Goal: Use online tool/utility: Use online tool/utility

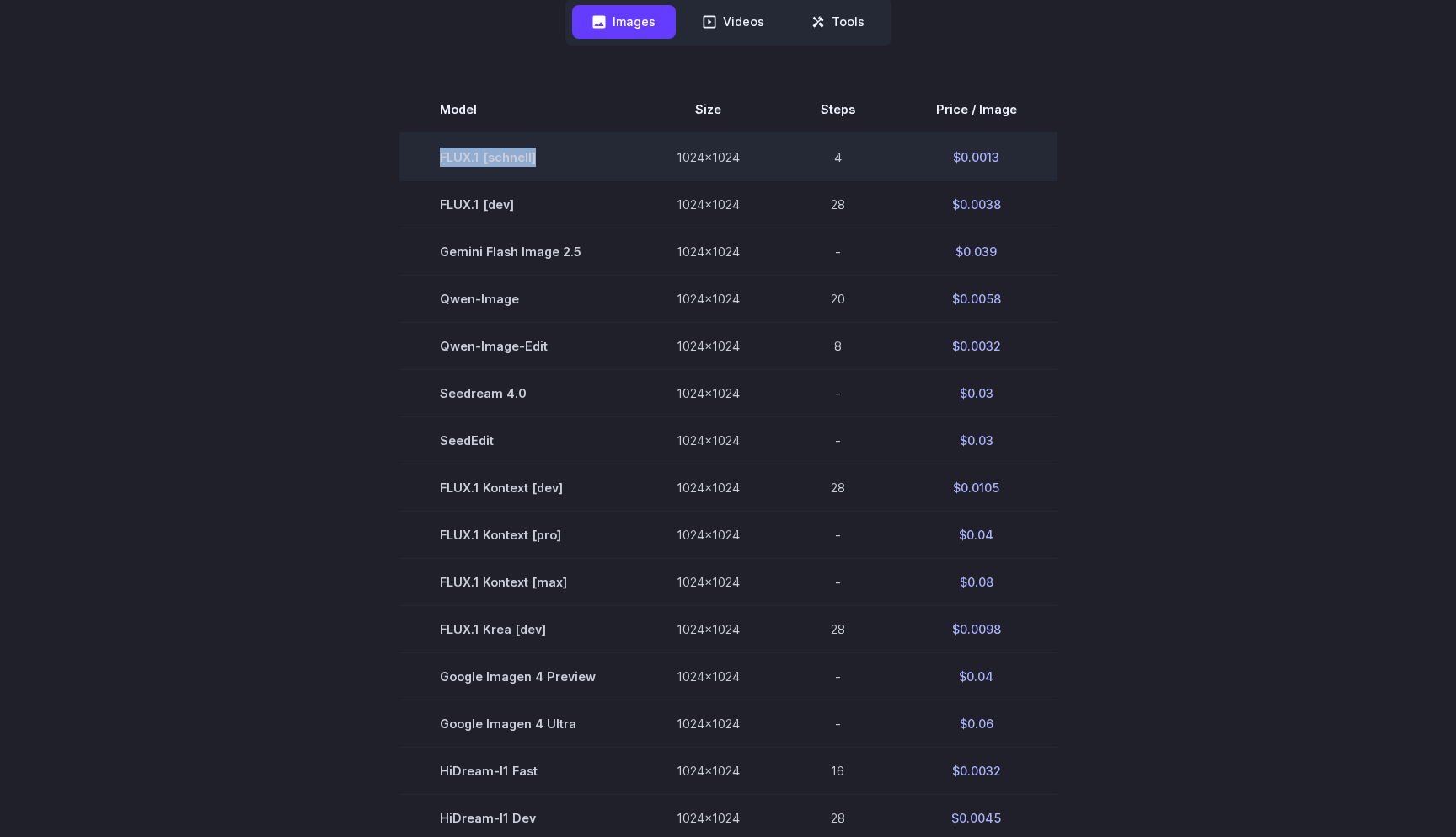
drag, startPoint x: 549, startPoint y: 154, endPoint x: 441, endPoint y: 157, distance: 108.0
click at [440, 157] on td "FLUX.1 [schnell]" at bounding box center [518, 157] width 237 height 48
copy td "FLUX.1 [schnell]"
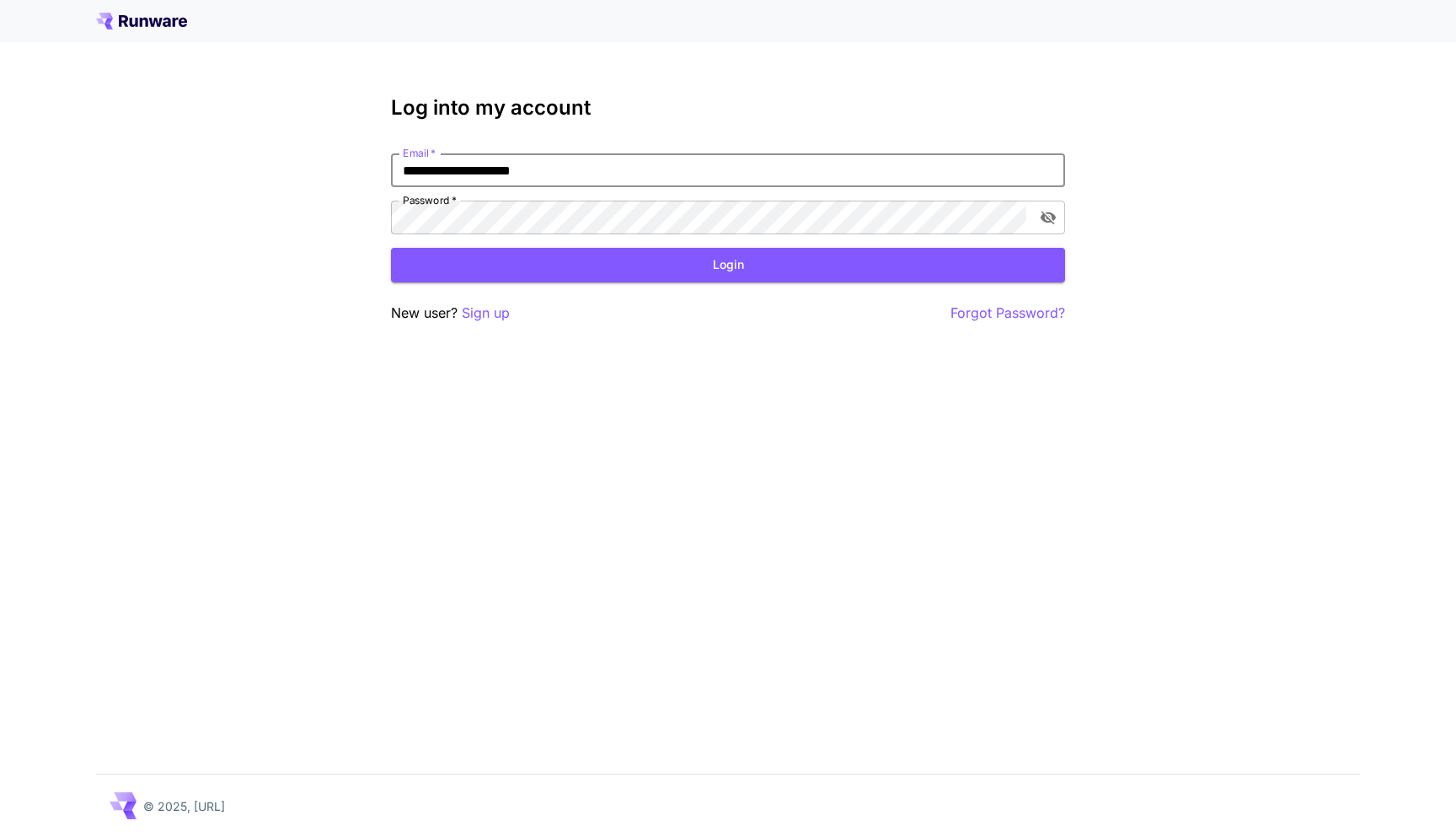
type input "**********"
click at [728, 265] on button "Login" at bounding box center [728, 265] width 674 height 35
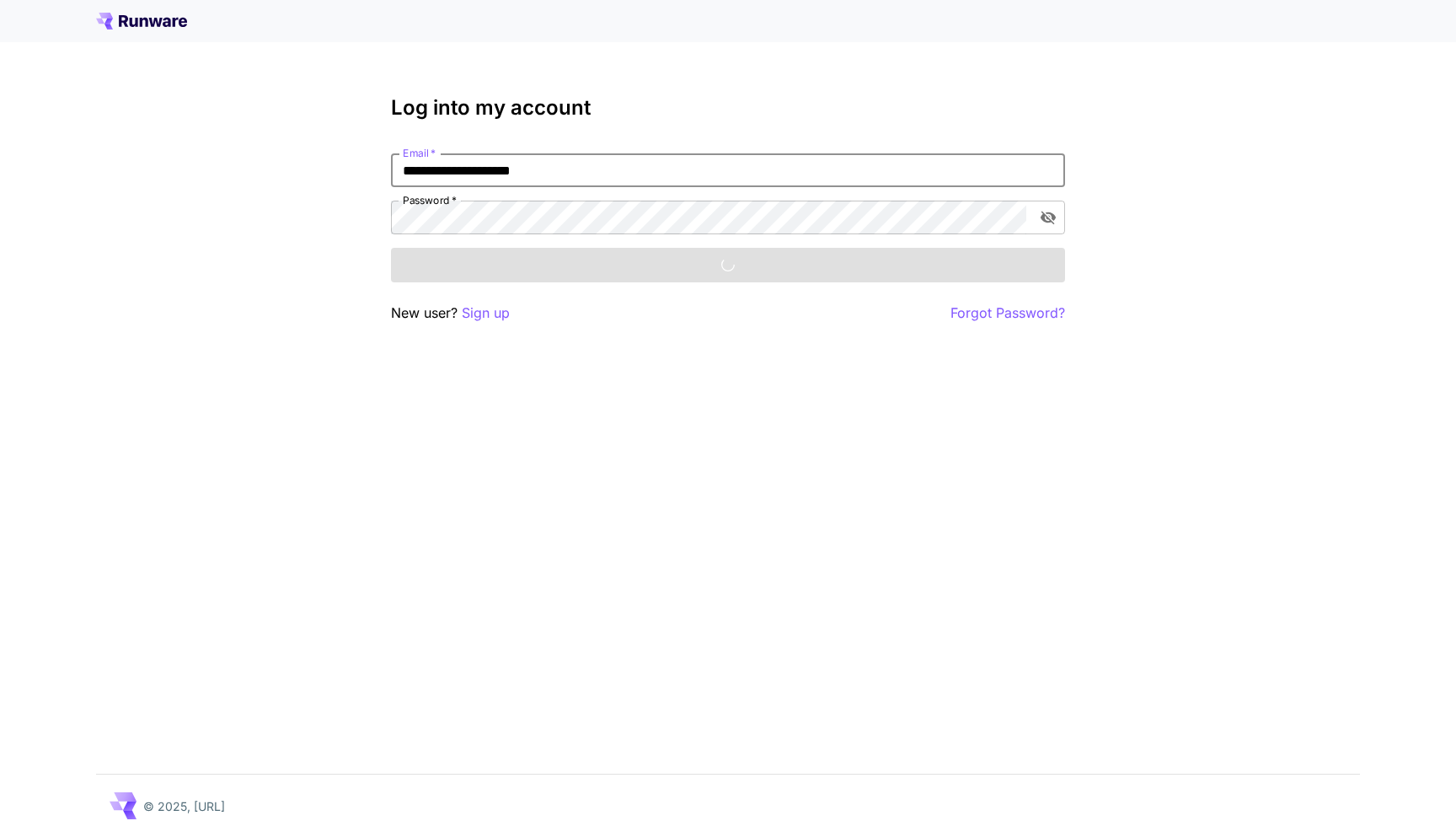
click at [522, 265] on div "Login" at bounding box center [728, 265] width 674 height 35
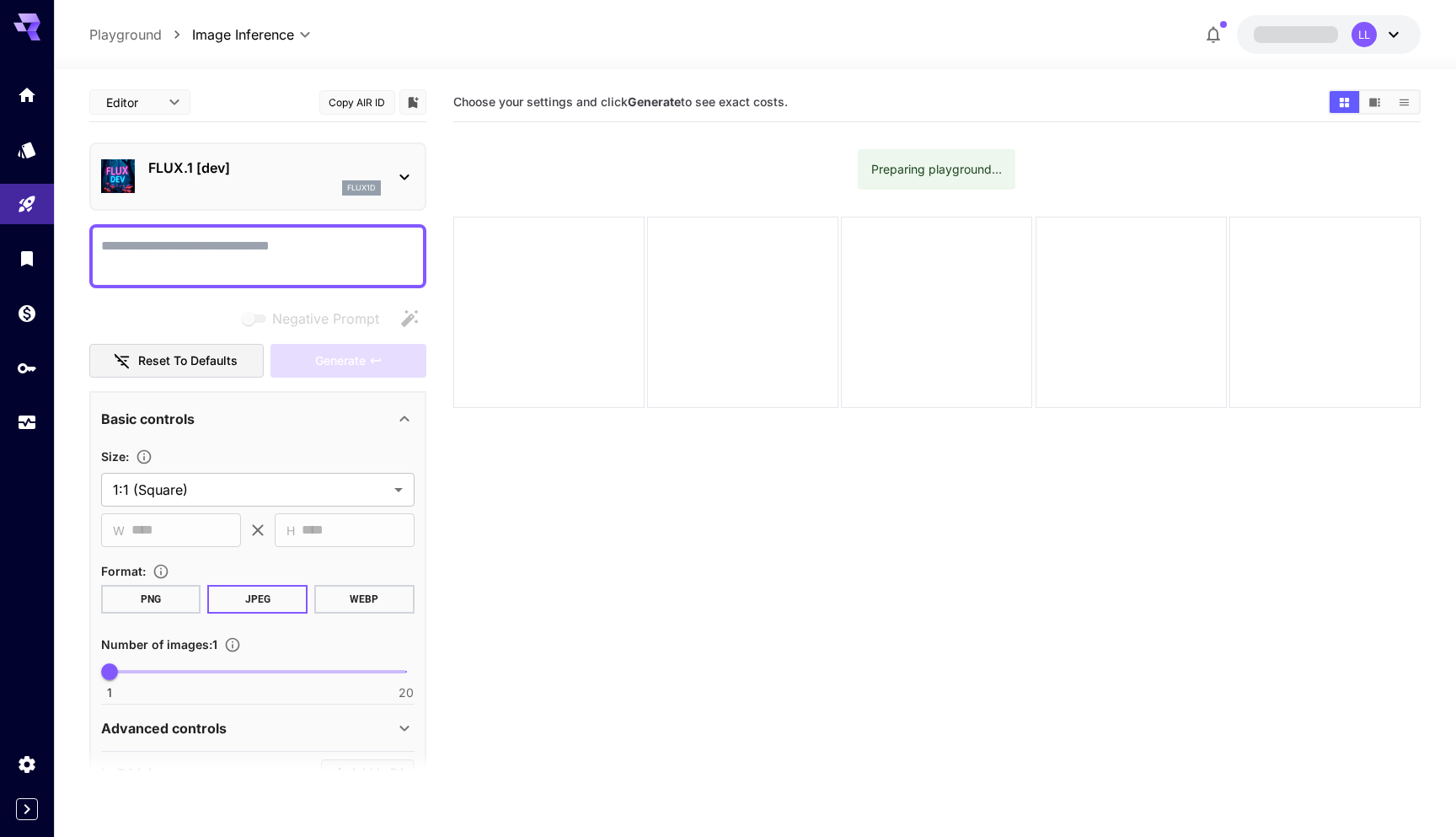
click at [244, 182] on div "flux1d" at bounding box center [264, 188] width 232 height 15
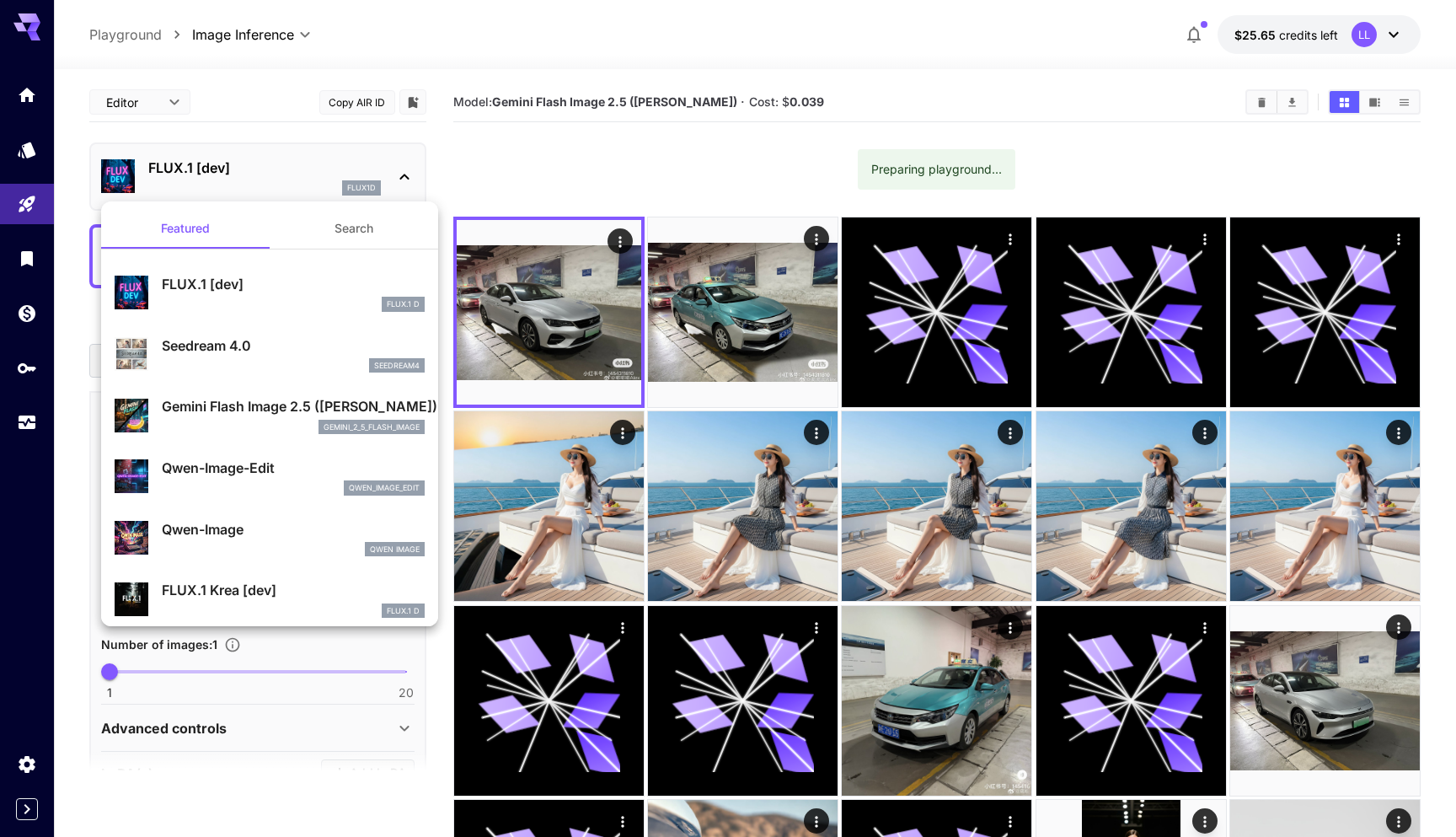
click at [243, 419] on div "gemini_2_5_flash_image" at bounding box center [292, 427] width 263 height 15
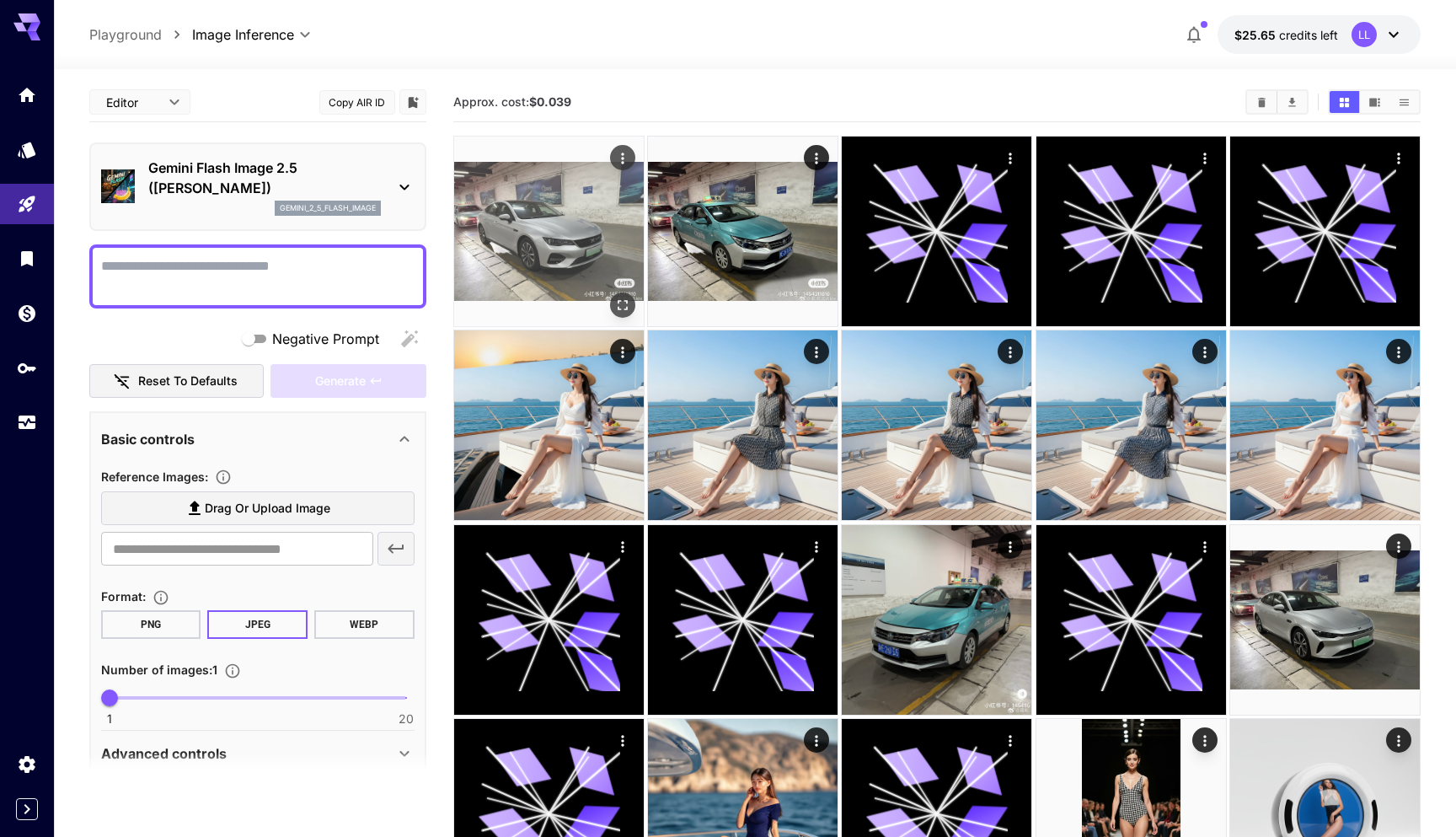
click at [532, 222] on img at bounding box center [548, 232] width 189 height 189
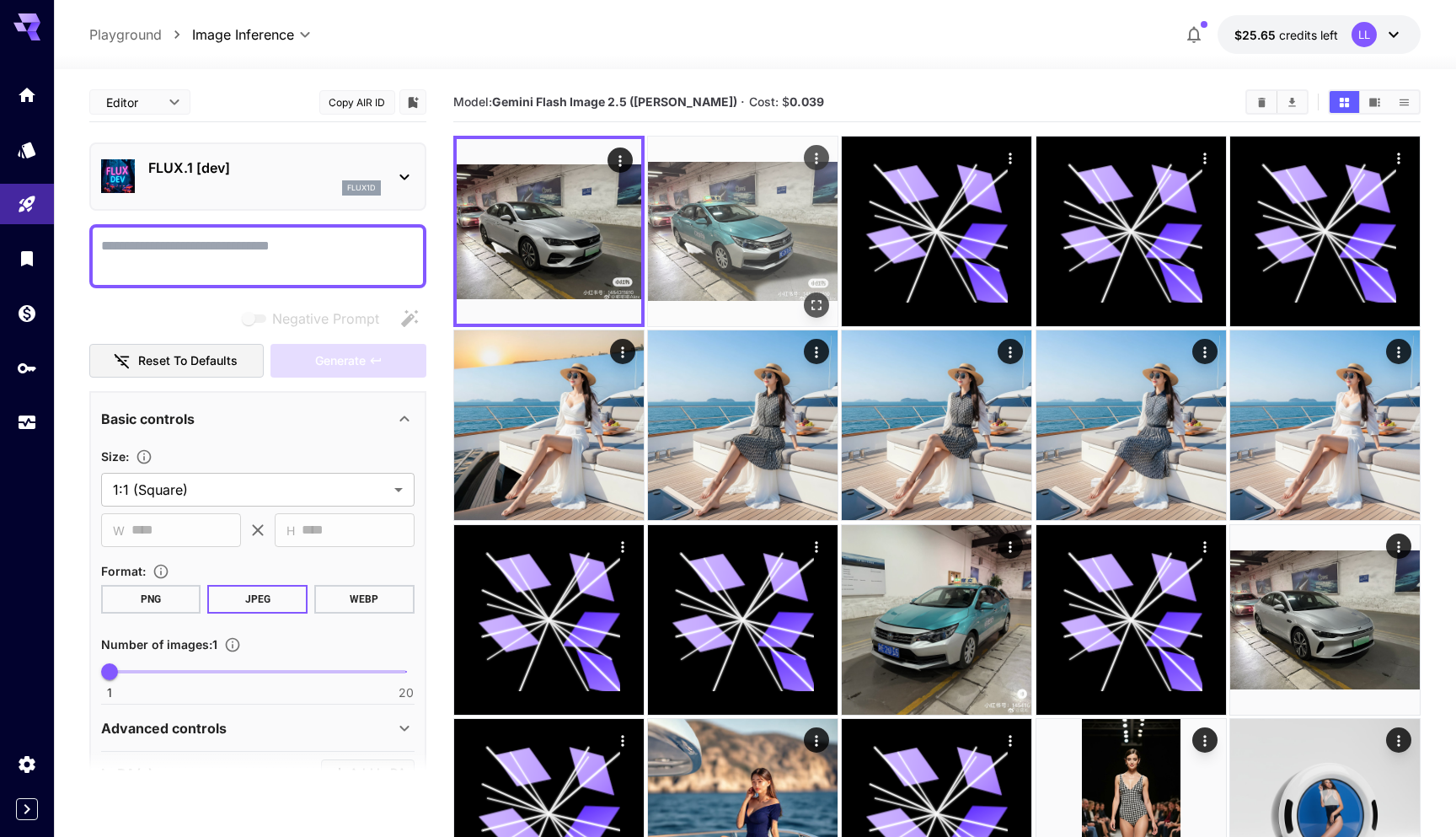
click at [714, 208] on img at bounding box center [743, 232] width 189 height 189
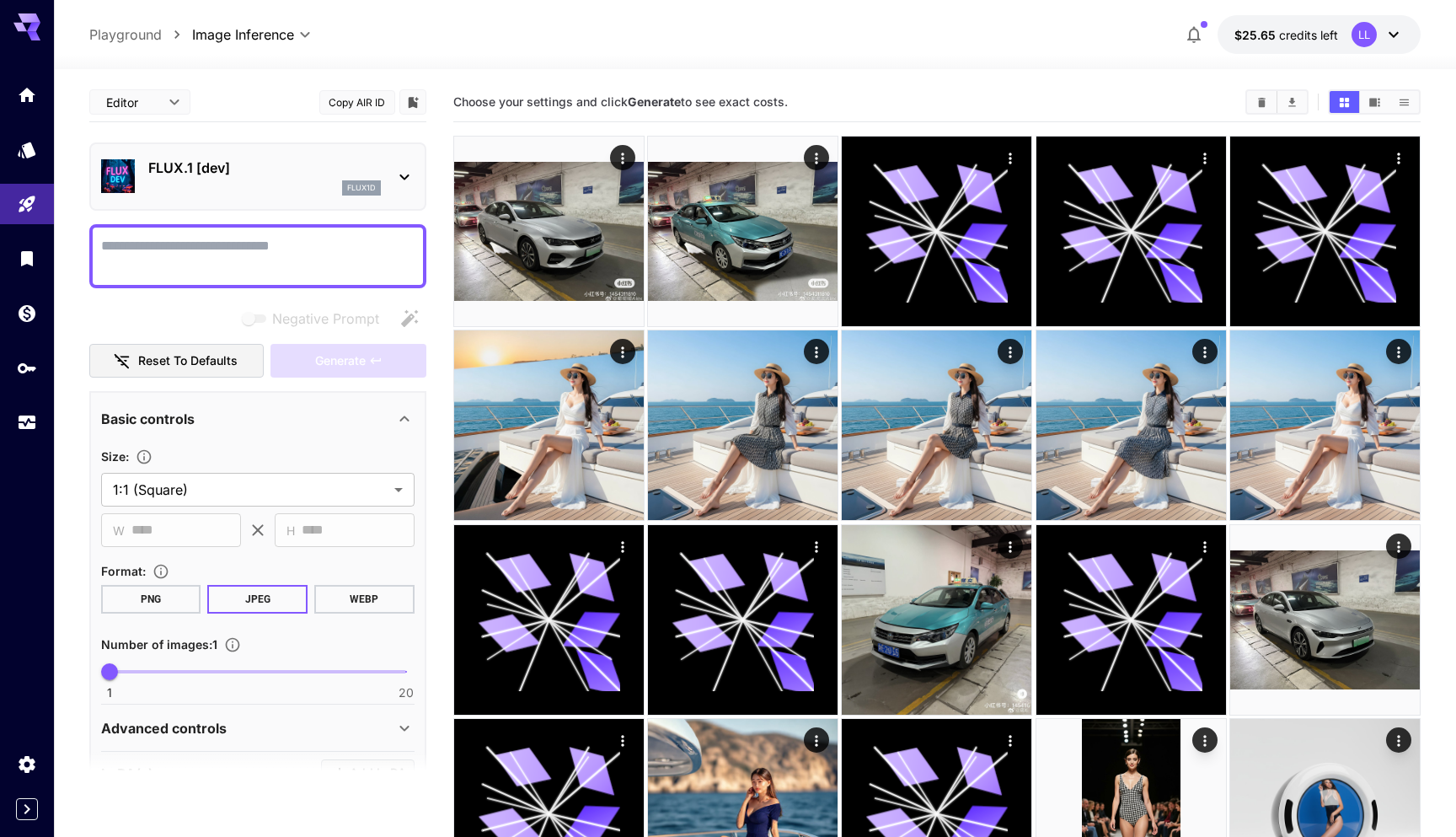
drag, startPoint x: 805, startPoint y: 106, endPoint x: 728, endPoint y: 120, distance: 78.3
click at [726, 120] on div "Choose your settings and click Generate to see exact costs." at bounding box center [936, 102] width 968 height 40
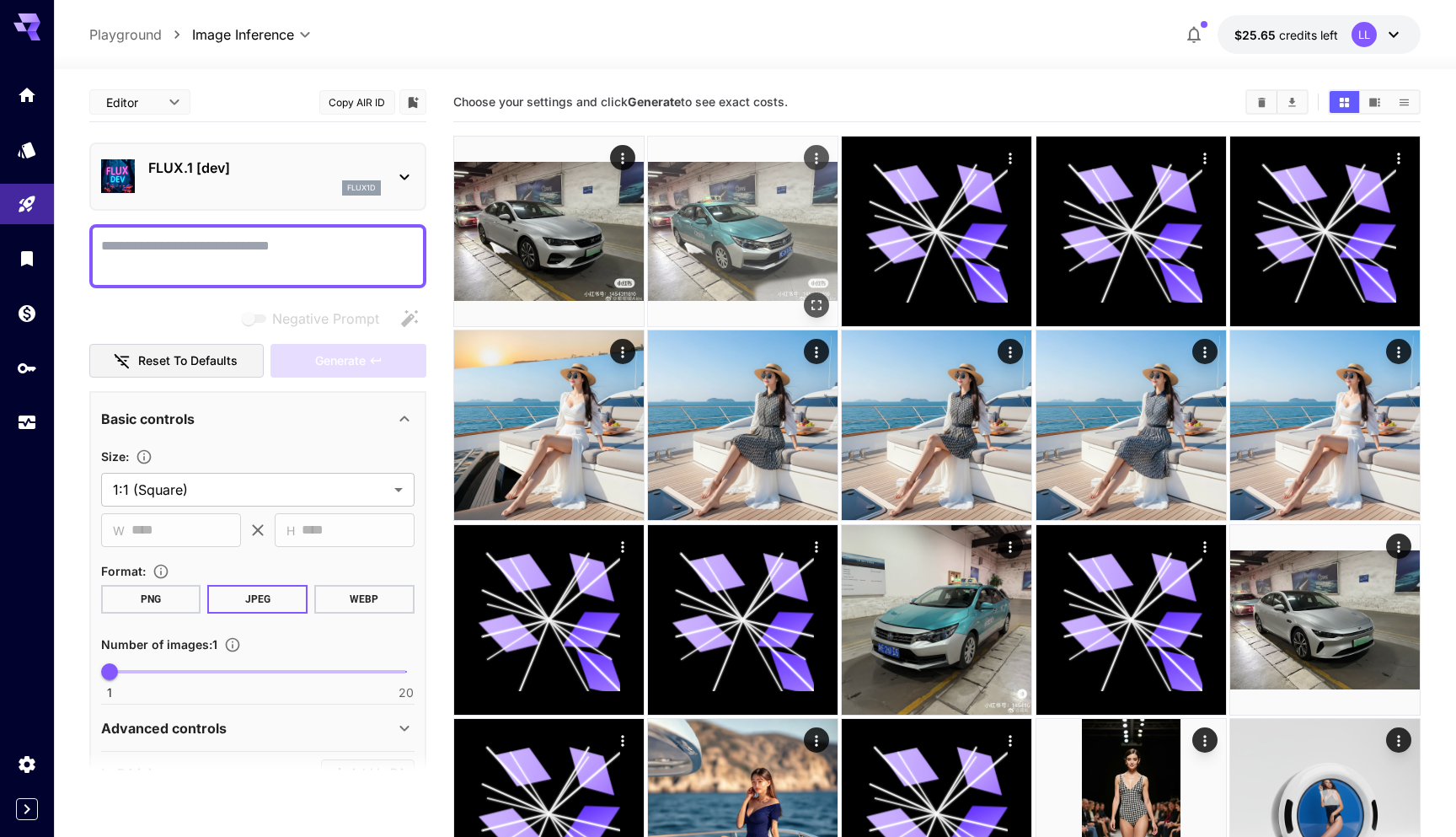
click at [727, 265] on img at bounding box center [743, 232] width 189 height 189
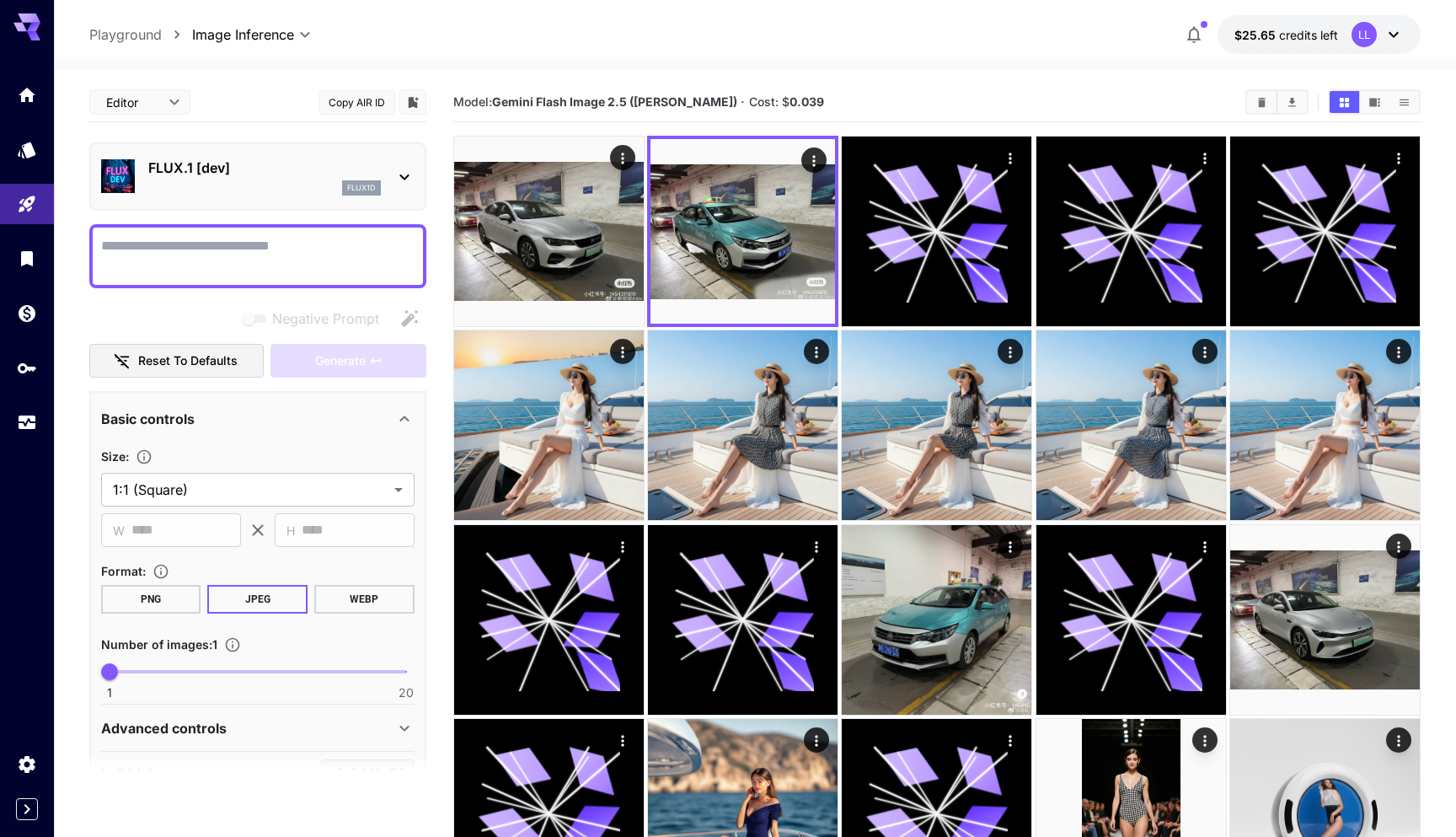
drag, startPoint x: 494, startPoint y: 104, endPoint x: 805, endPoint y: 104, distance: 311.0
click at [805, 104] on section "Model: Gemini Flash Image 2.5 ([PERSON_NAME]) · Cost: $ 0.039" at bounding box center [842, 102] width 778 height 20
copy section "Gemini Flash Image 2.5 ([PERSON_NAME]) · Cost: $ 0.039"
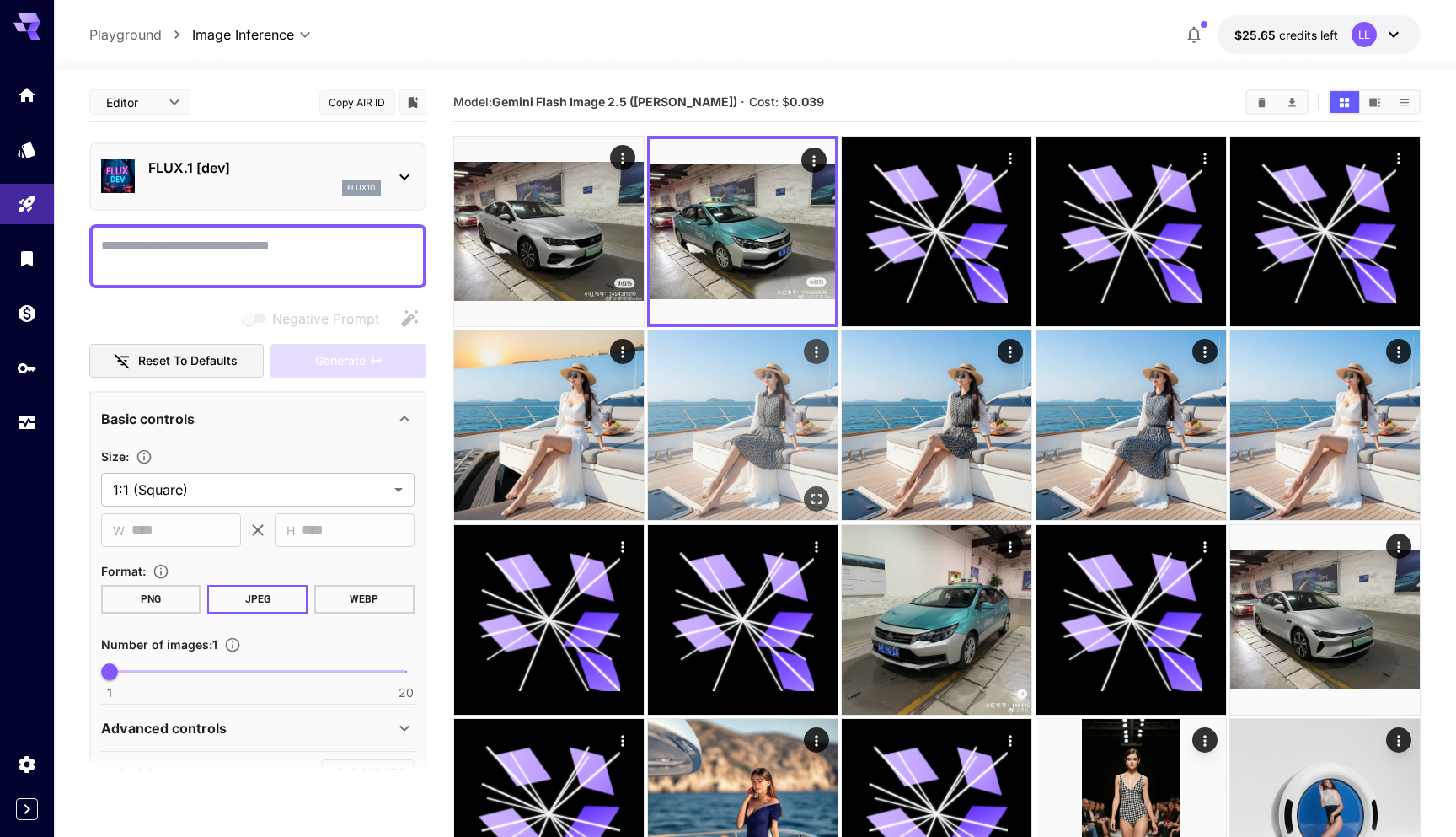
click at [986, 425] on img at bounding box center [936, 425] width 189 height 189
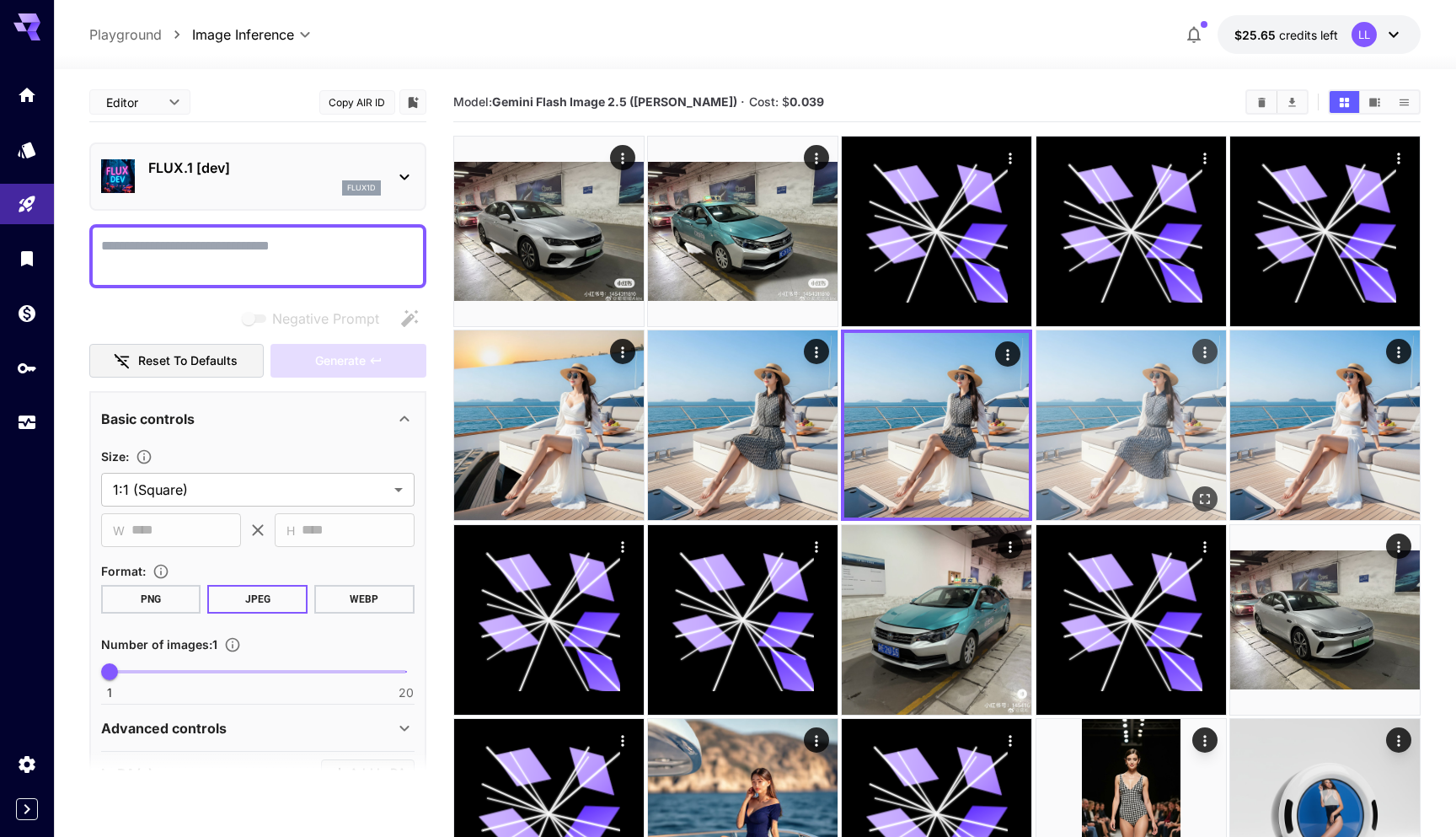
click at [1127, 422] on img at bounding box center [1131, 425] width 189 height 189
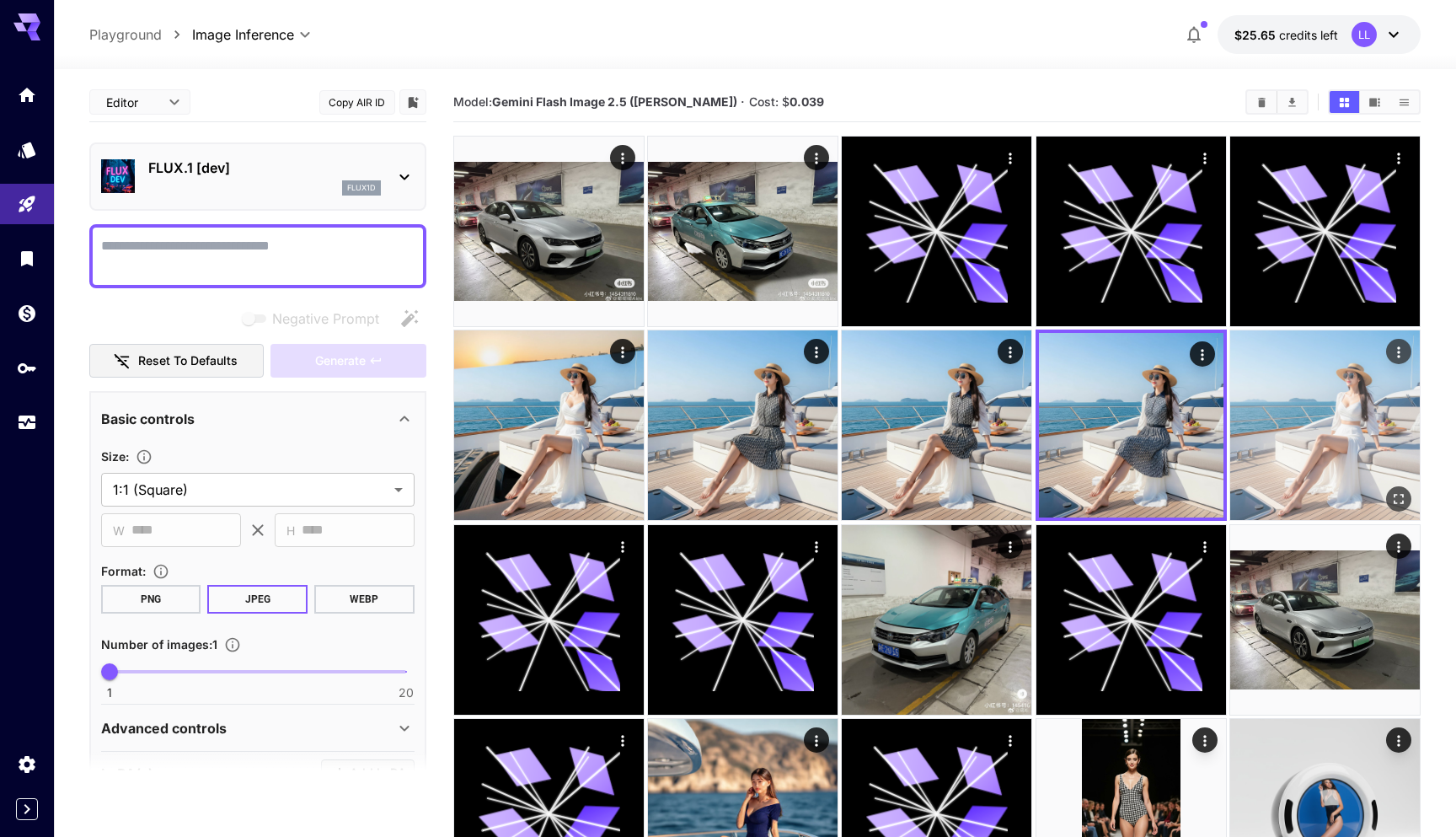
click at [1385, 424] on img at bounding box center [1325, 425] width 189 height 189
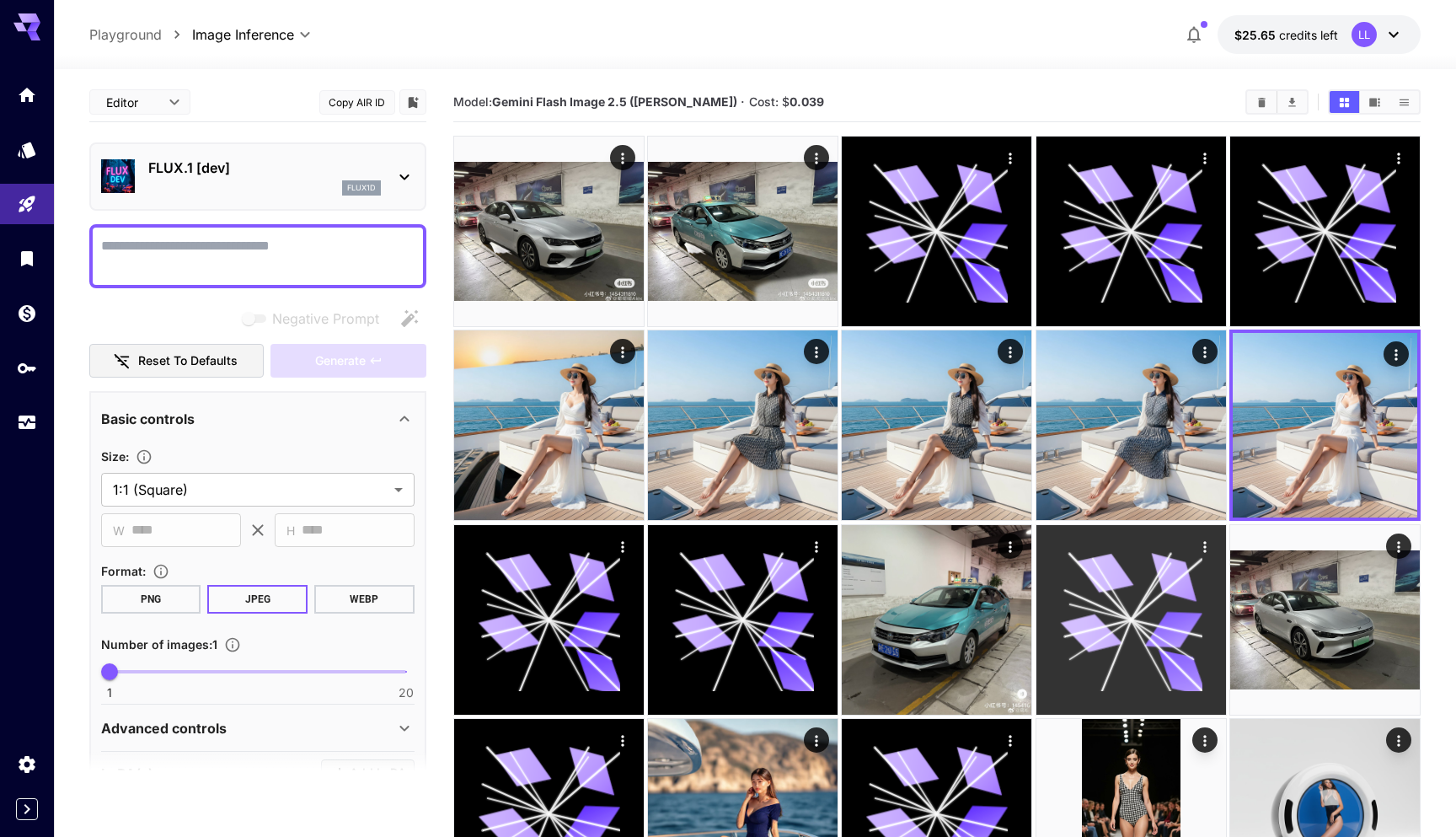
click at [1136, 600] on icon at bounding box center [1131, 620] width 142 height 142
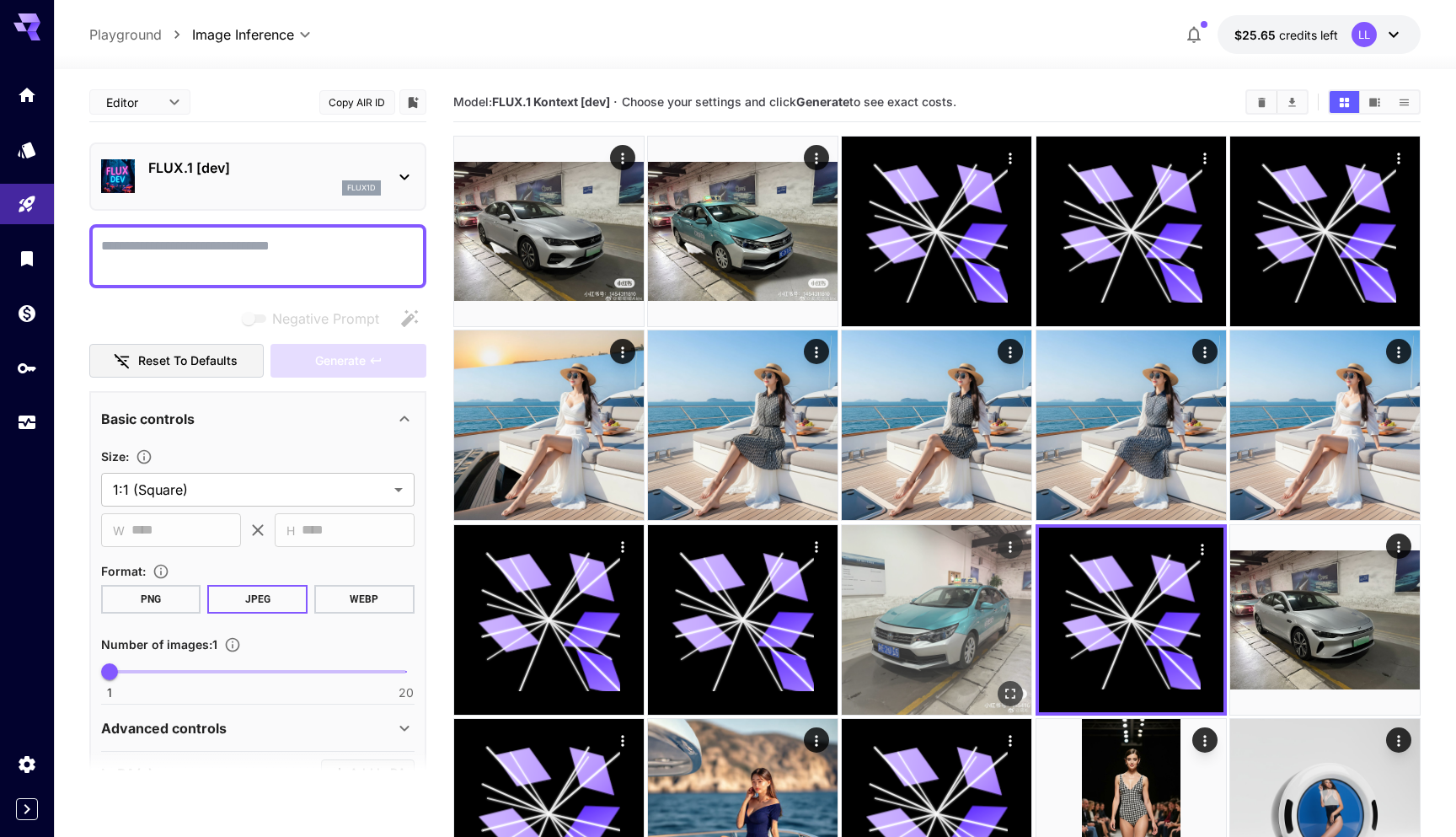
click at [970, 577] on img at bounding box center [936, 620] width 189 height 189
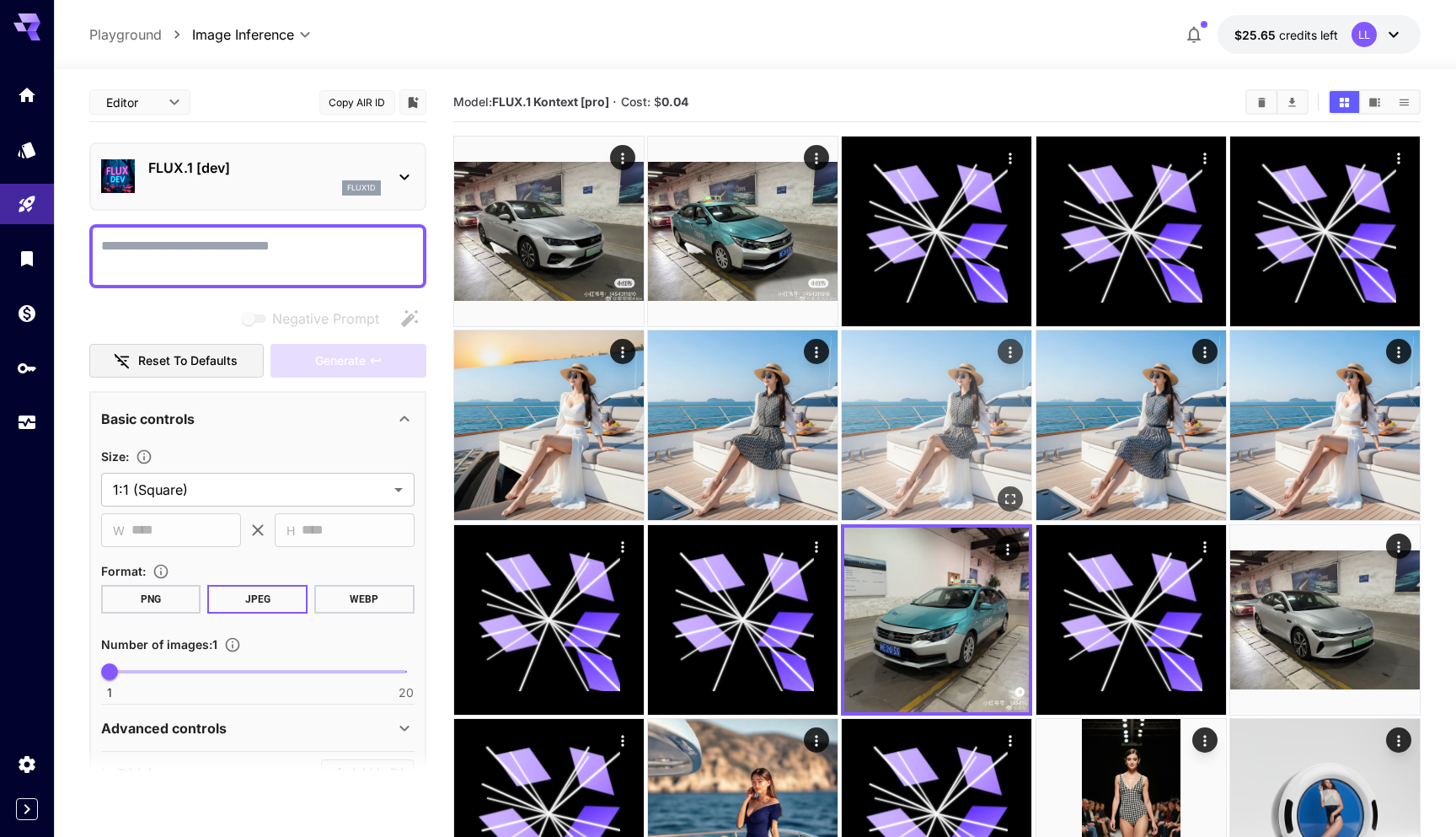
click at [952, 415] on img at bounding box center [936, 425] width 189 height 189
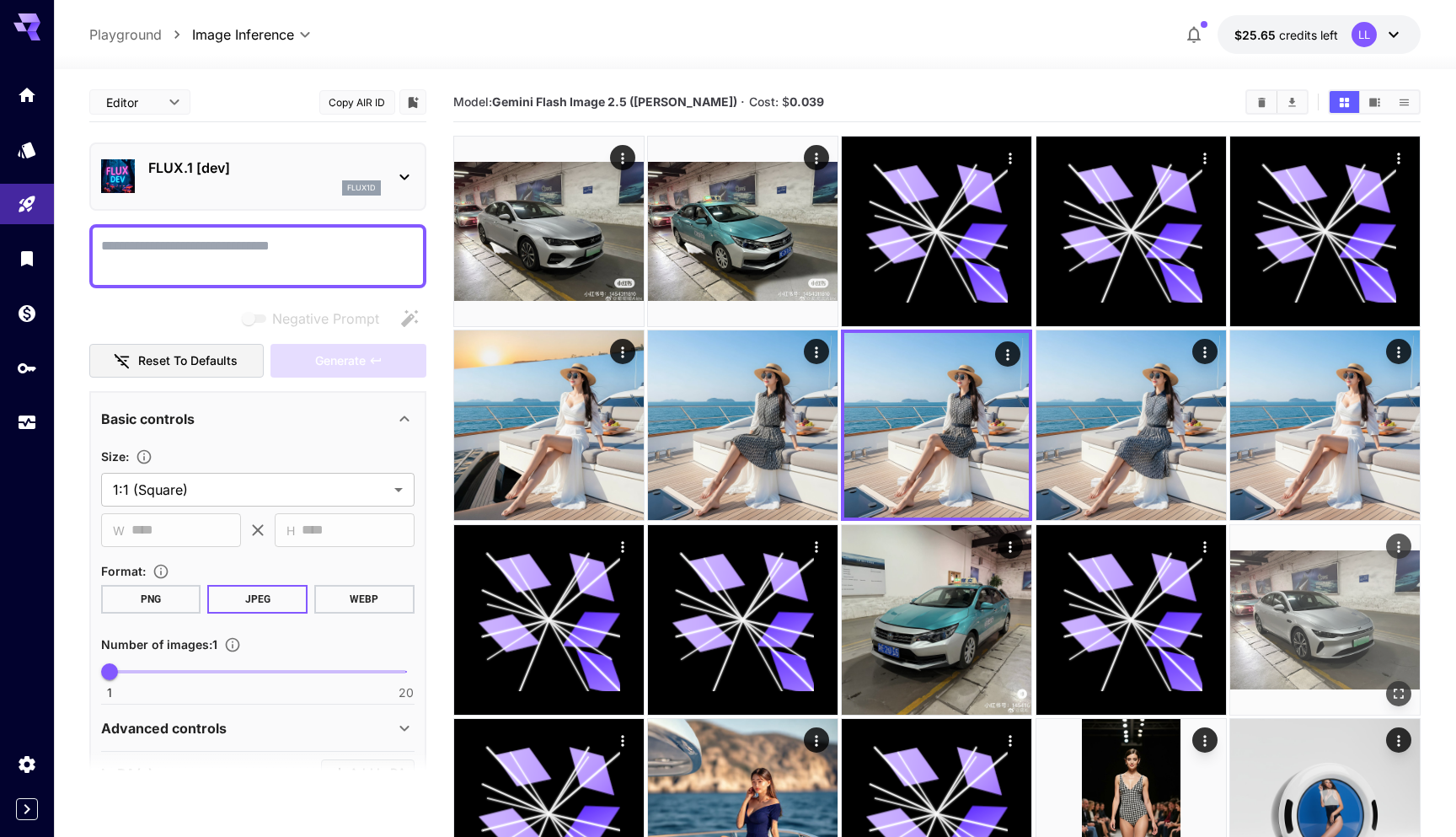
click at [1337, 599] on img at bounding box center [1325, 620] width 189 height 189
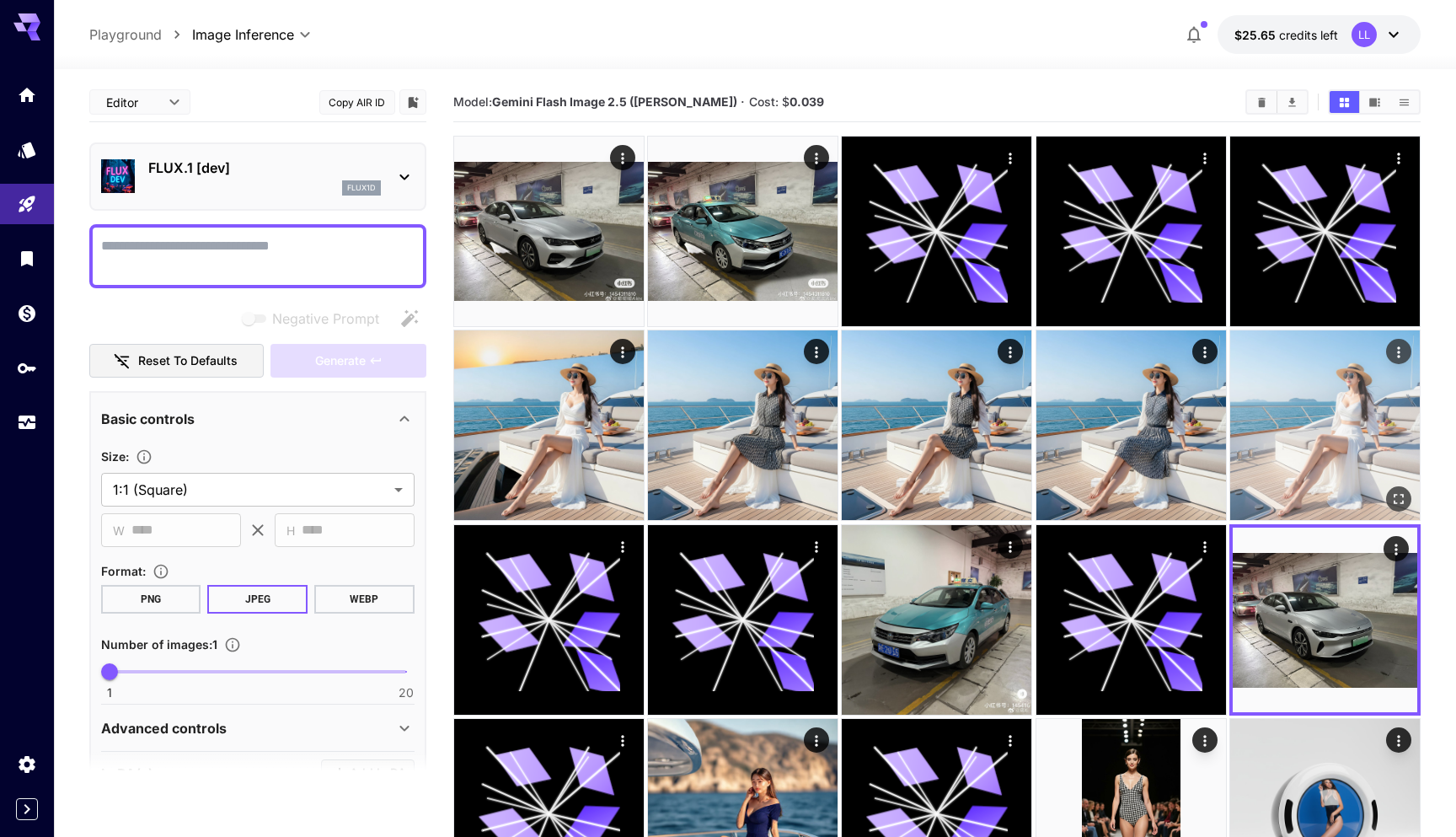
click at [1333, 466] on img at bounding box center [1325, 425] width 189 height 189
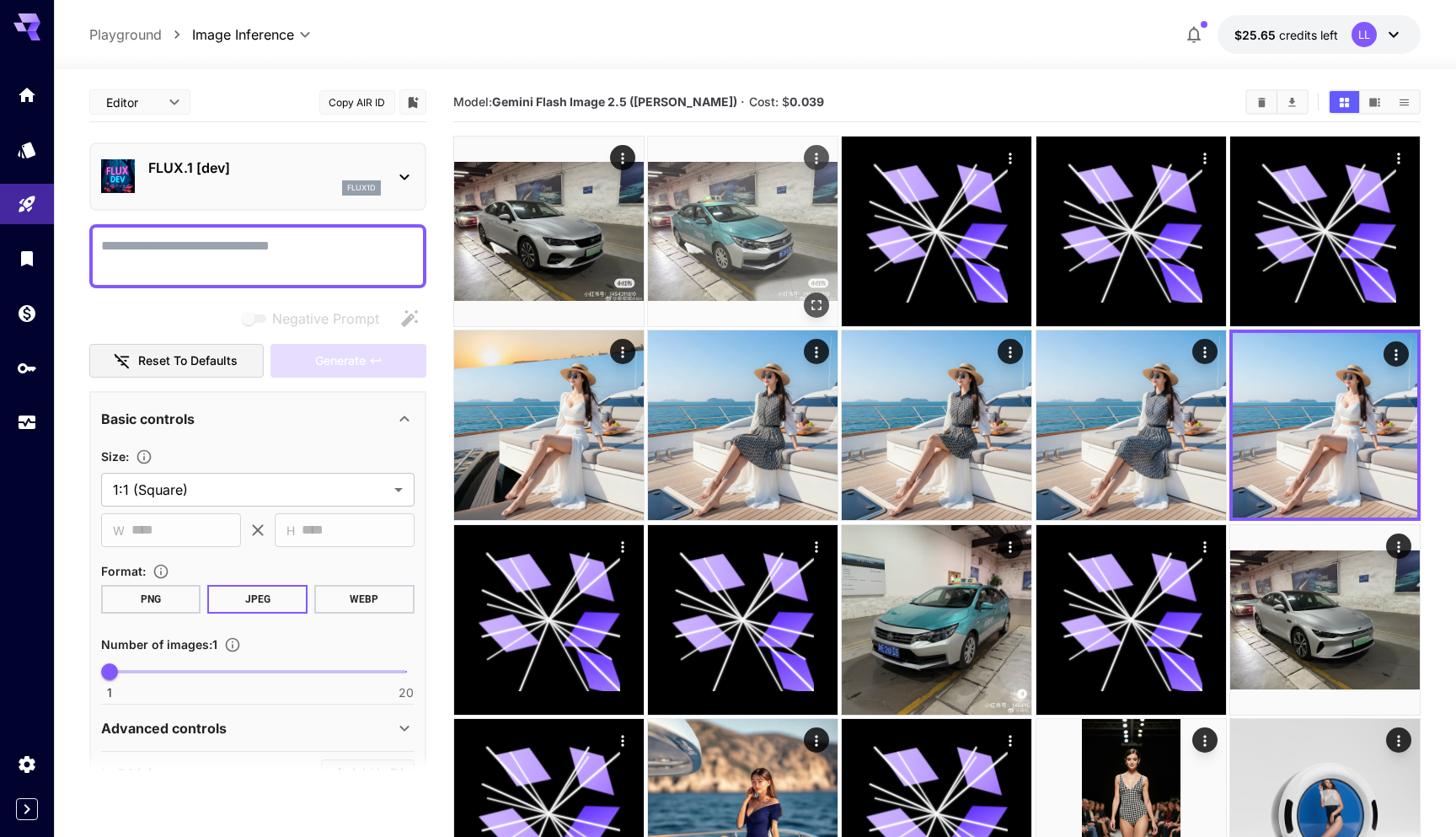
click at [767, 257] on img at bounding box center [743, 232] width 189 height 189
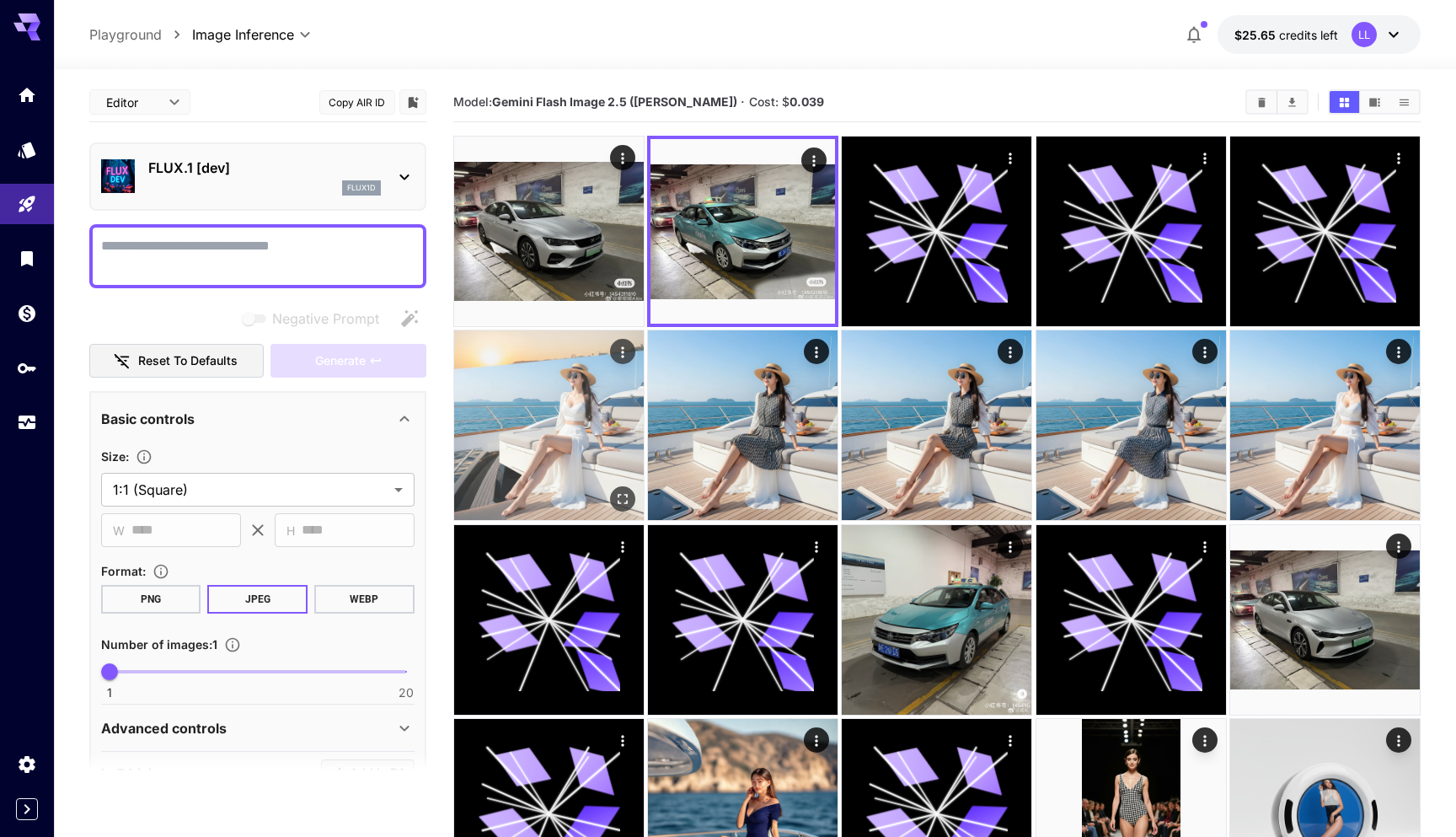
click at [479, 435] on img at bounding box center [548, 425] width 189 height 189
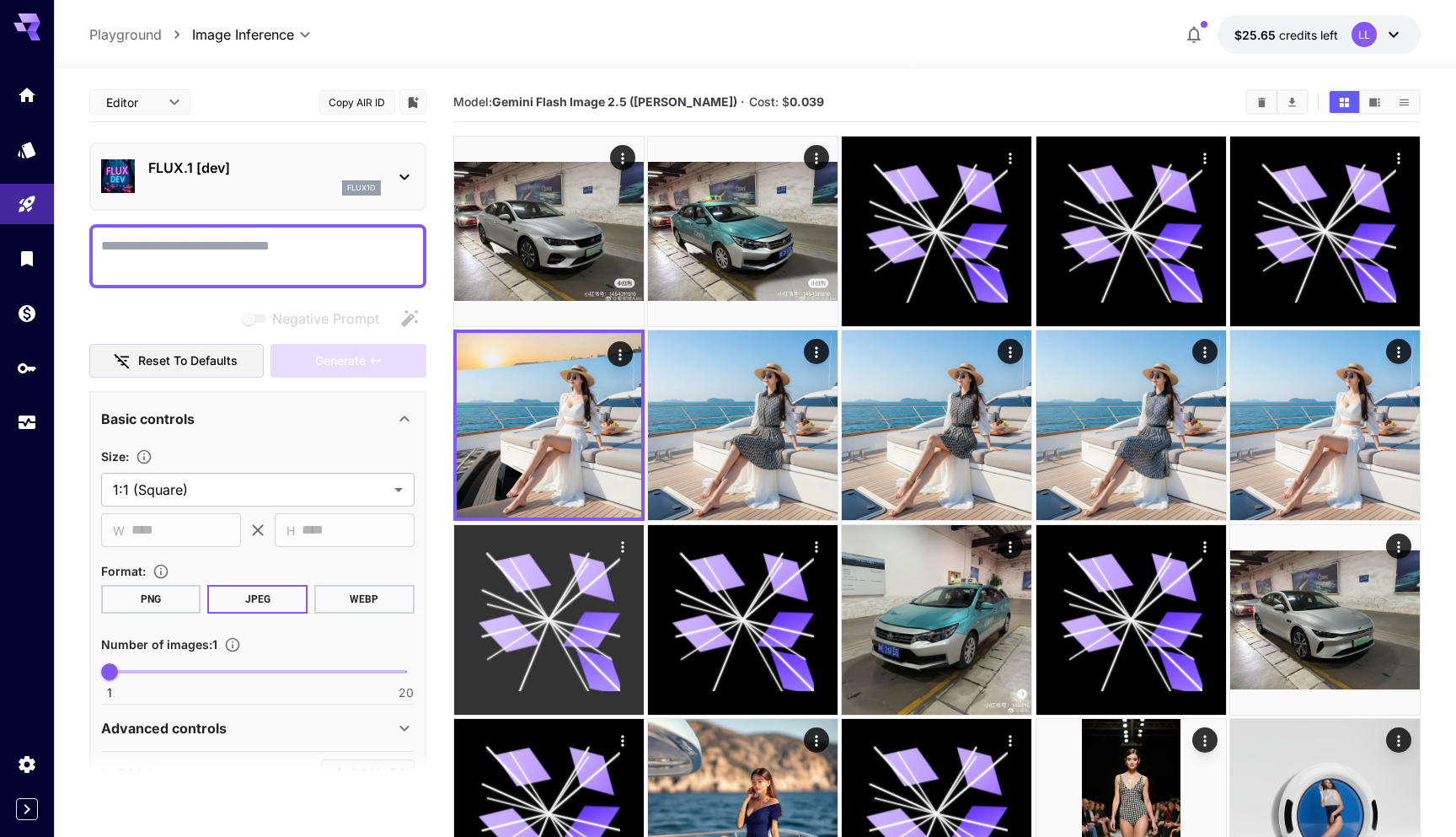
click at [488, 610] on icon at bounding box center [548, 620] width 142 height 142
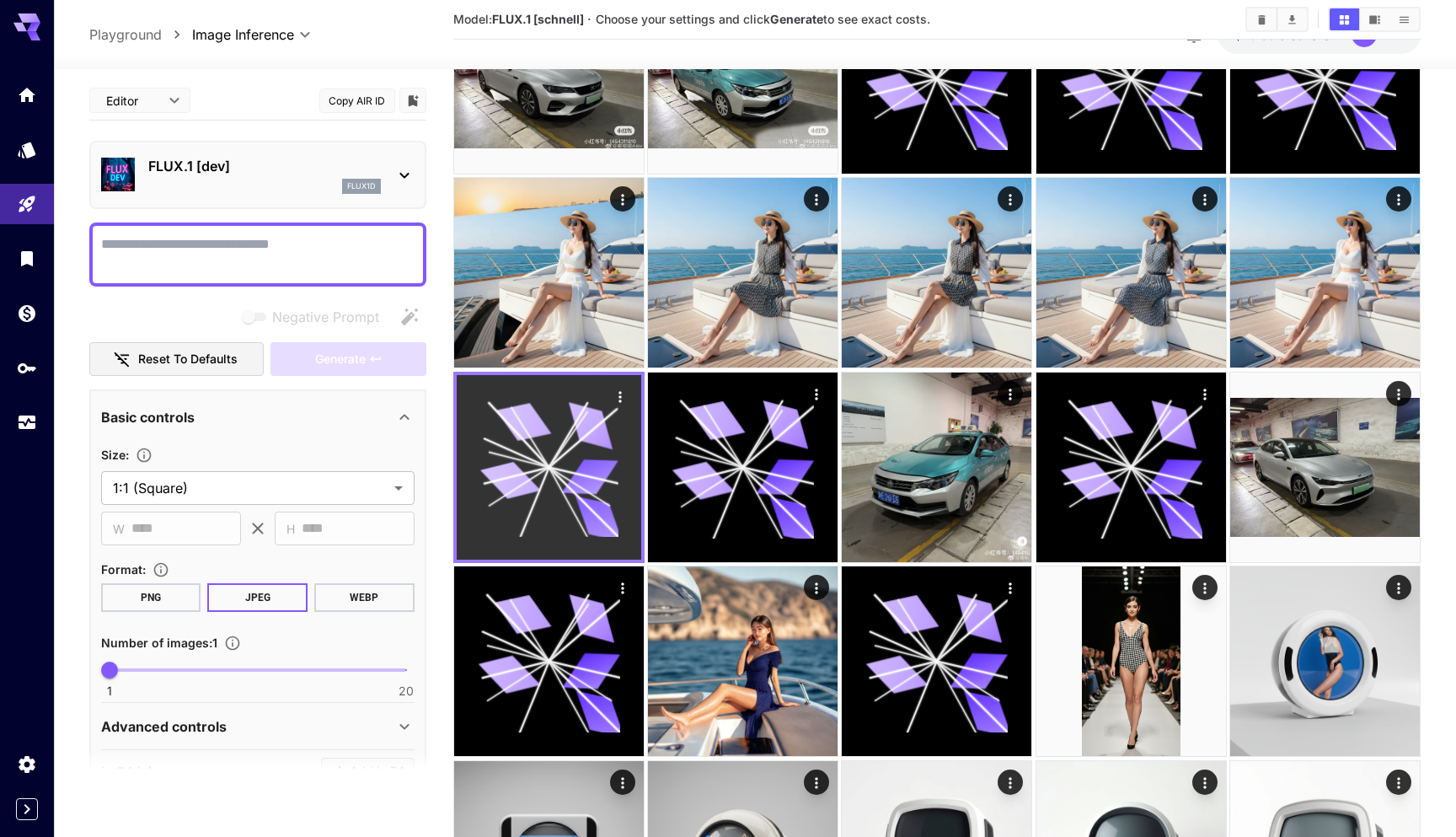
scroll to position [164, 0]
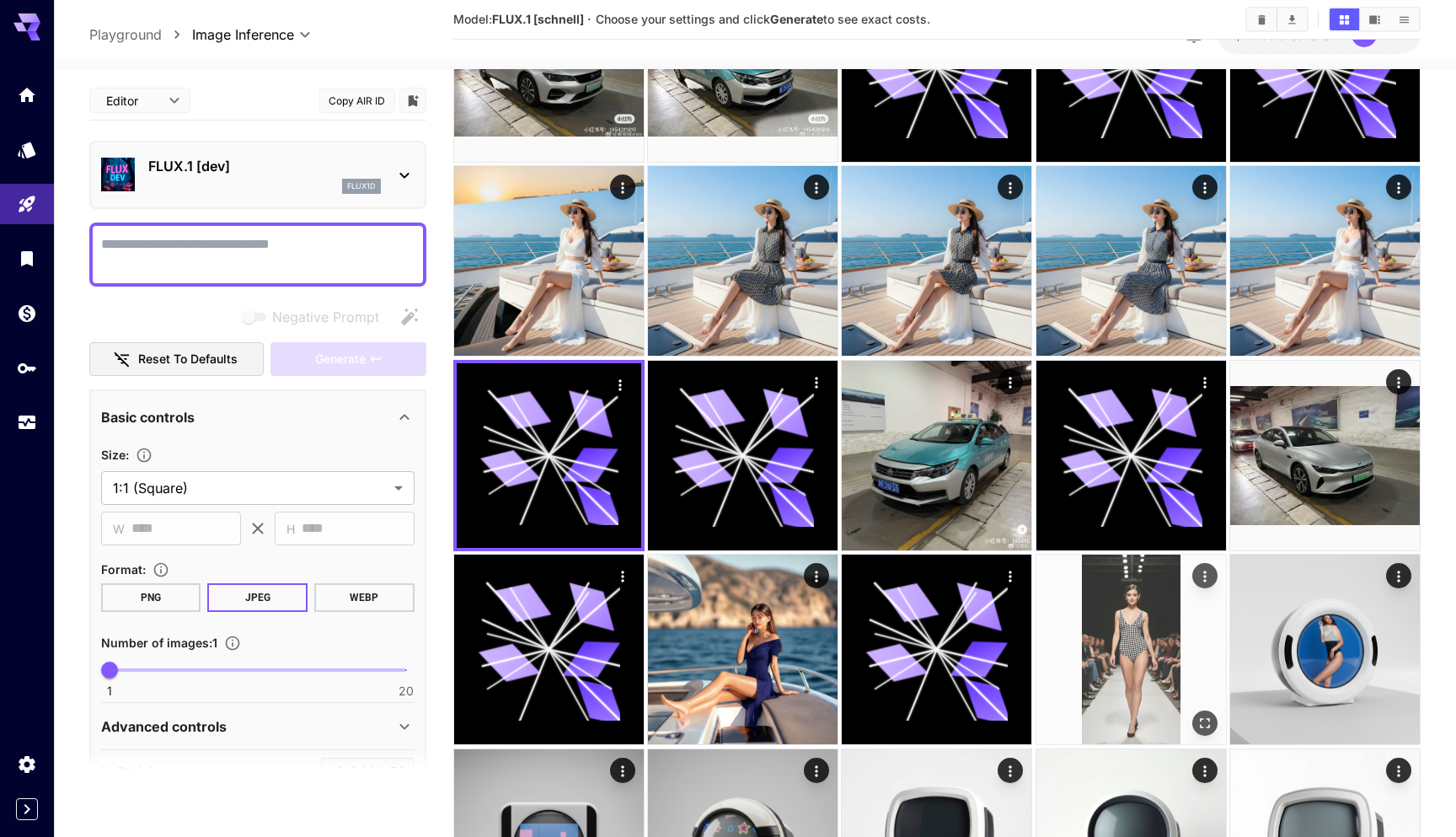
click at [1131, 654] on img at bounding box center [1131, 649] width 189 height 189
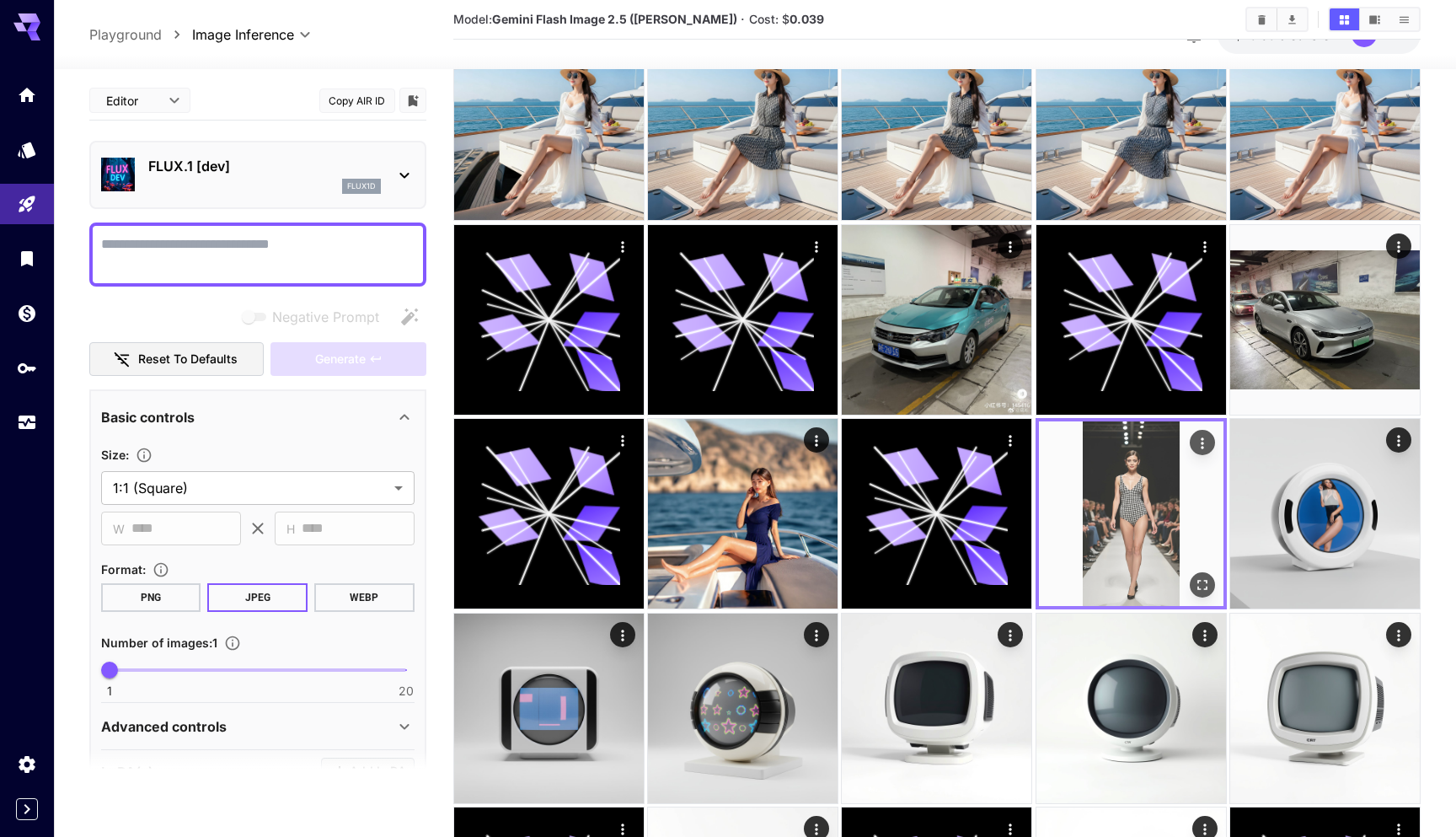
scroll to position [319, 0]
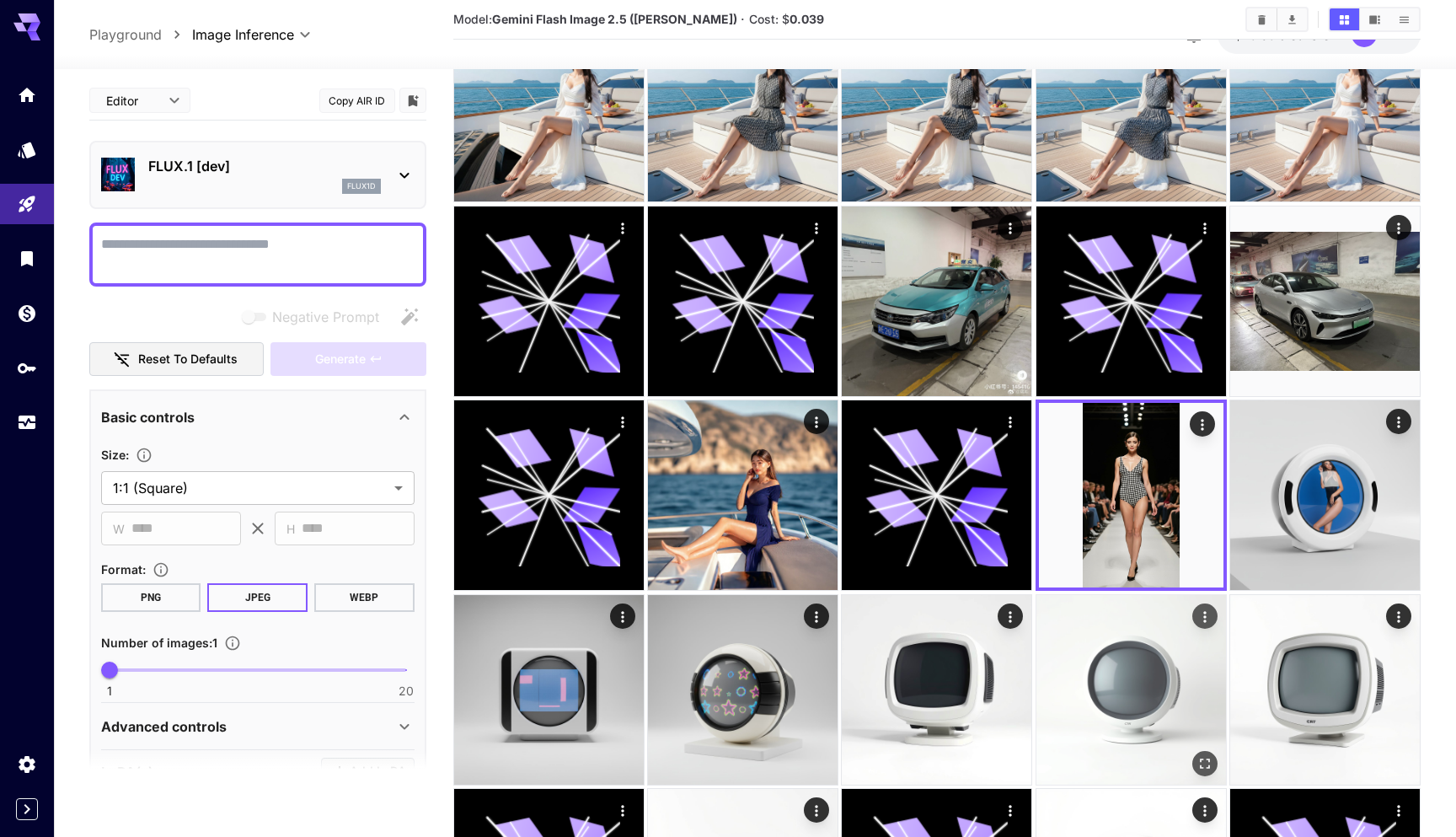
click at [1112, 676] on img at bounding box center [1131, 690] width 189 height 189
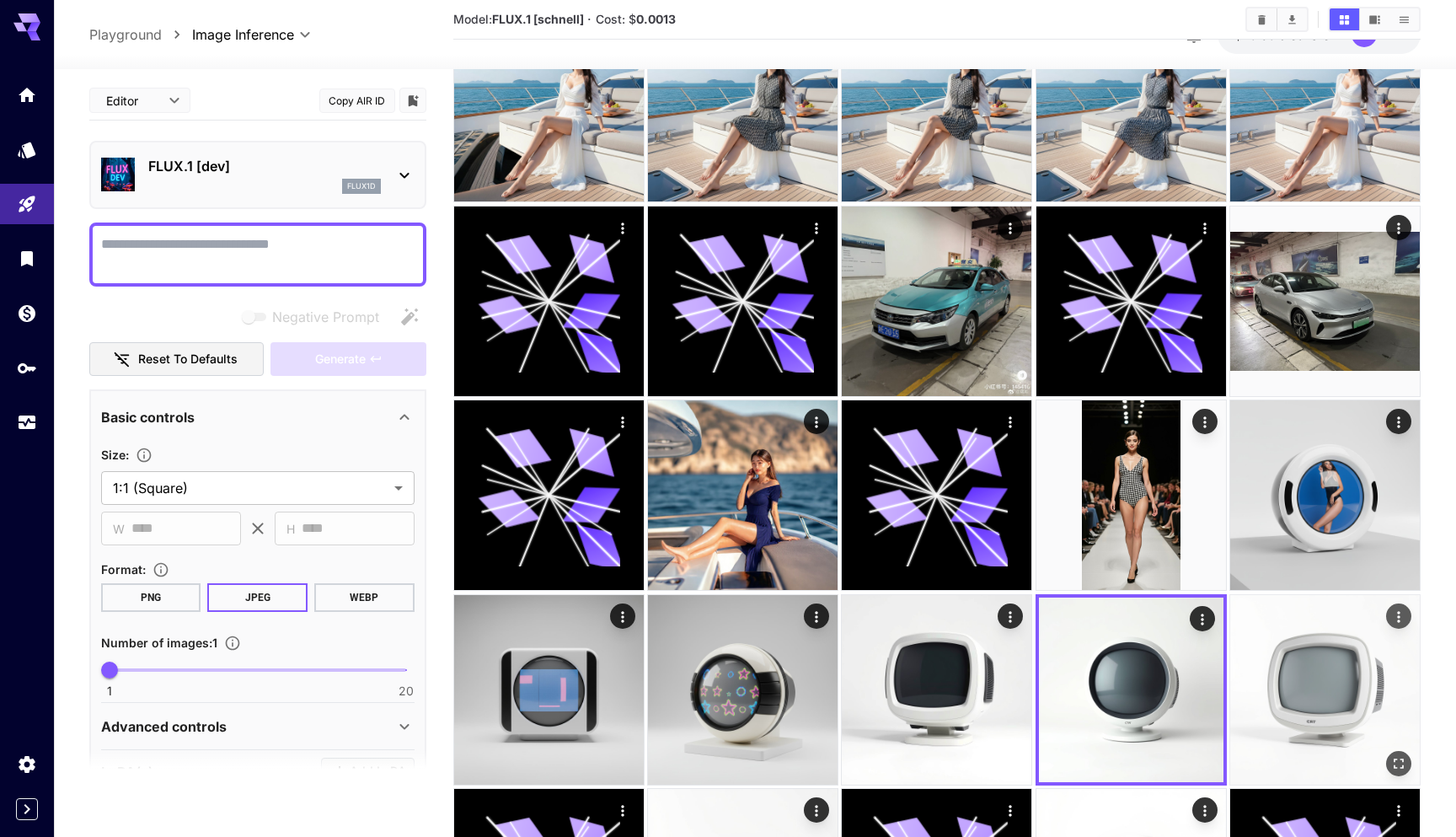
click at [1291, 660] on img at bounding box center [1325, 690] width 189 height 189
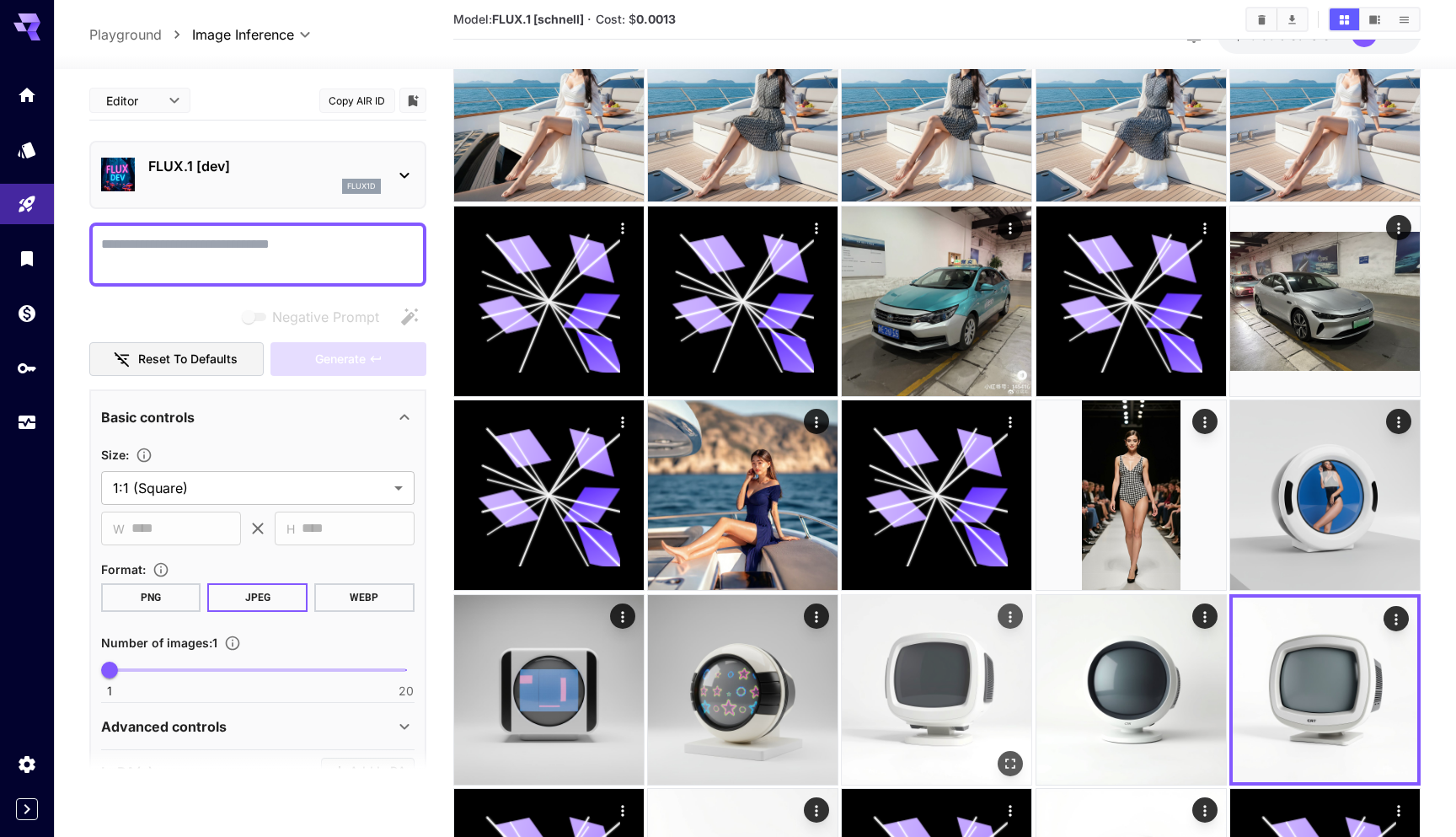
click at [968, 665] on img at bounding box center [936, 690] width 189 height 189
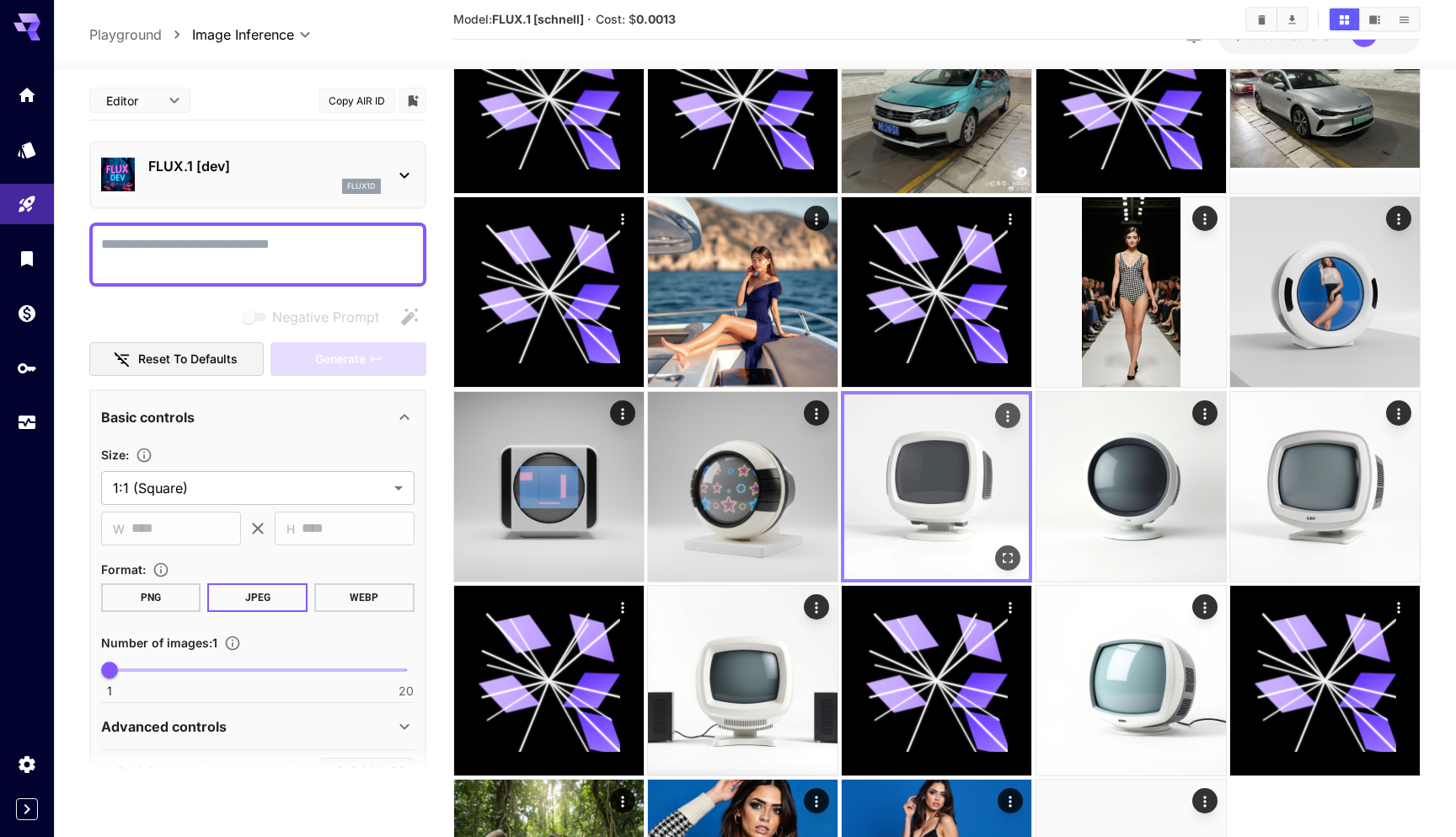
scroll to position [524, 0]
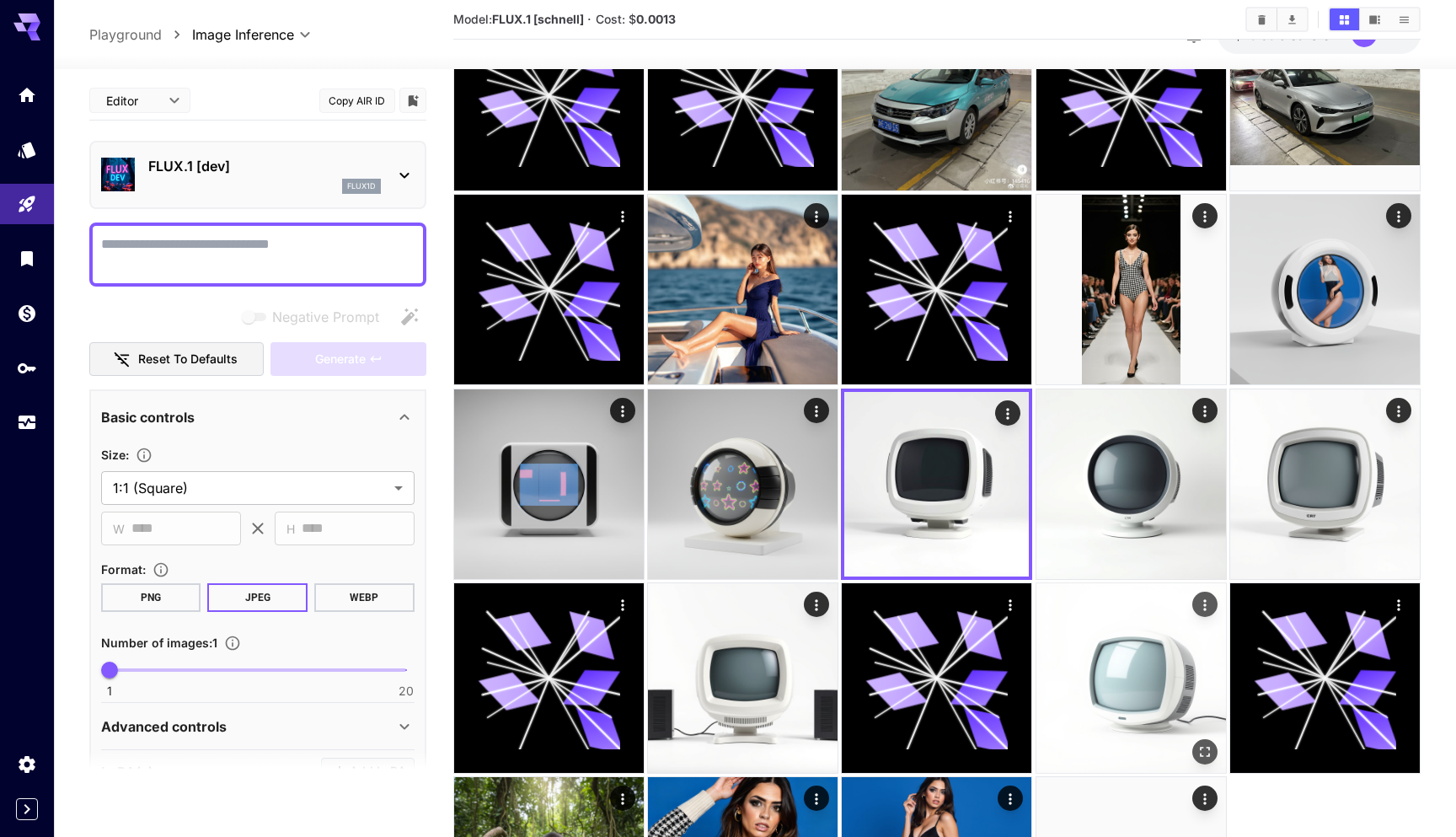
click at [1130, 701] on img at bounding box center [1131, 678] width 189 height 189
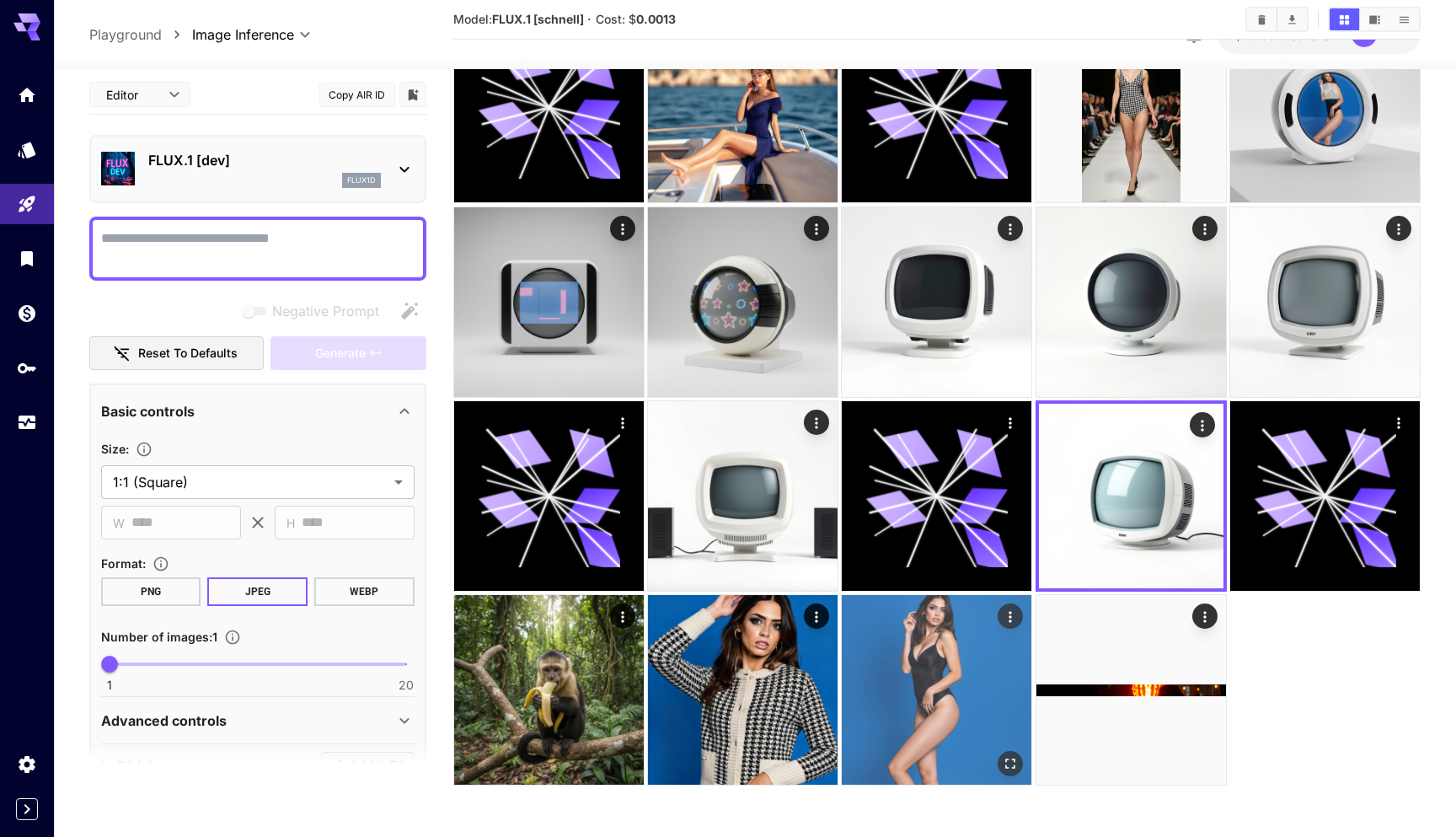
scroll to position [706, 0]
click at [990, 693] on img at bounding box center [936, 690] width 189 height 189
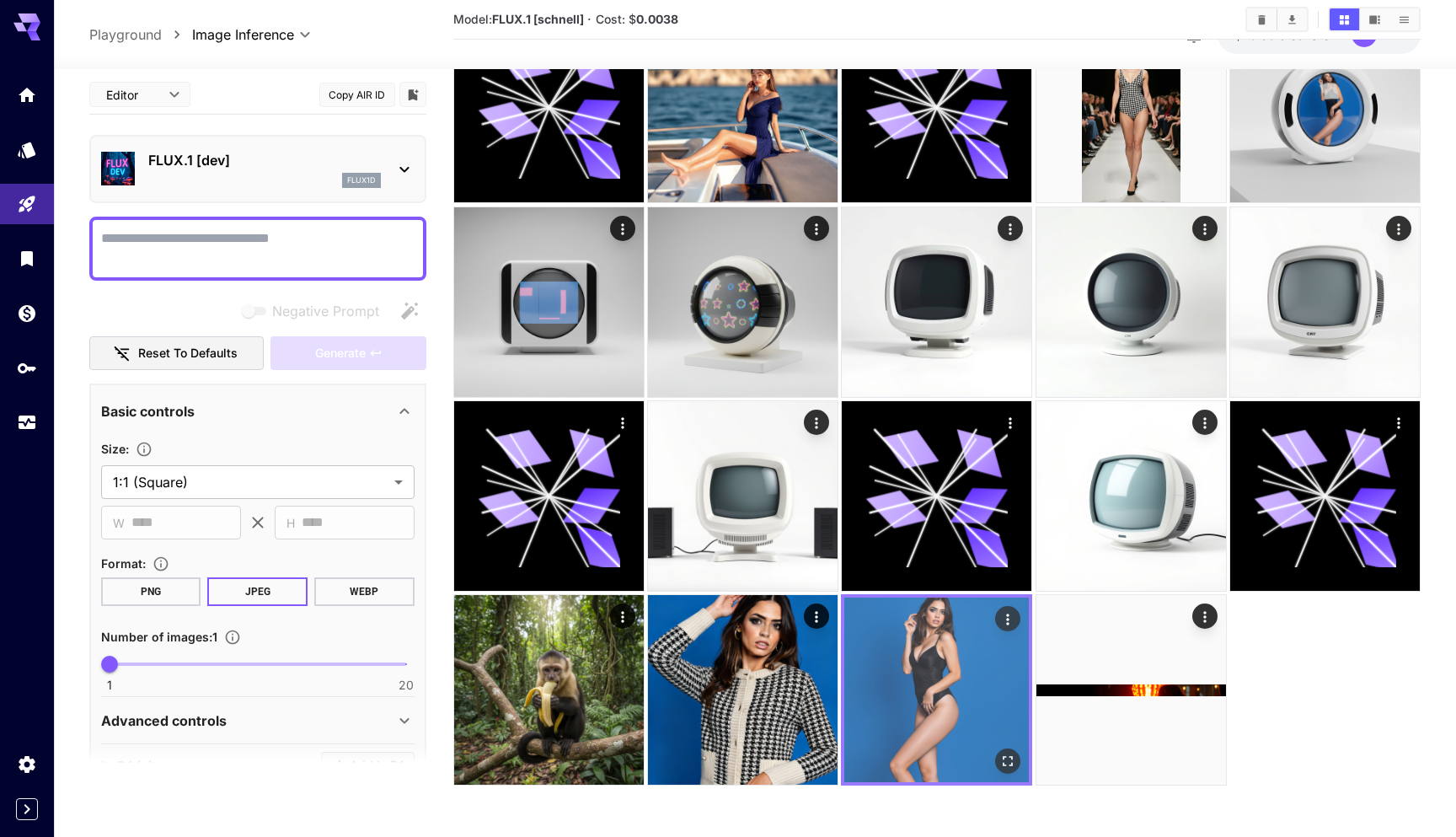
click at [582, 686] on img at bounding box center [548, 690] width 189 height 189
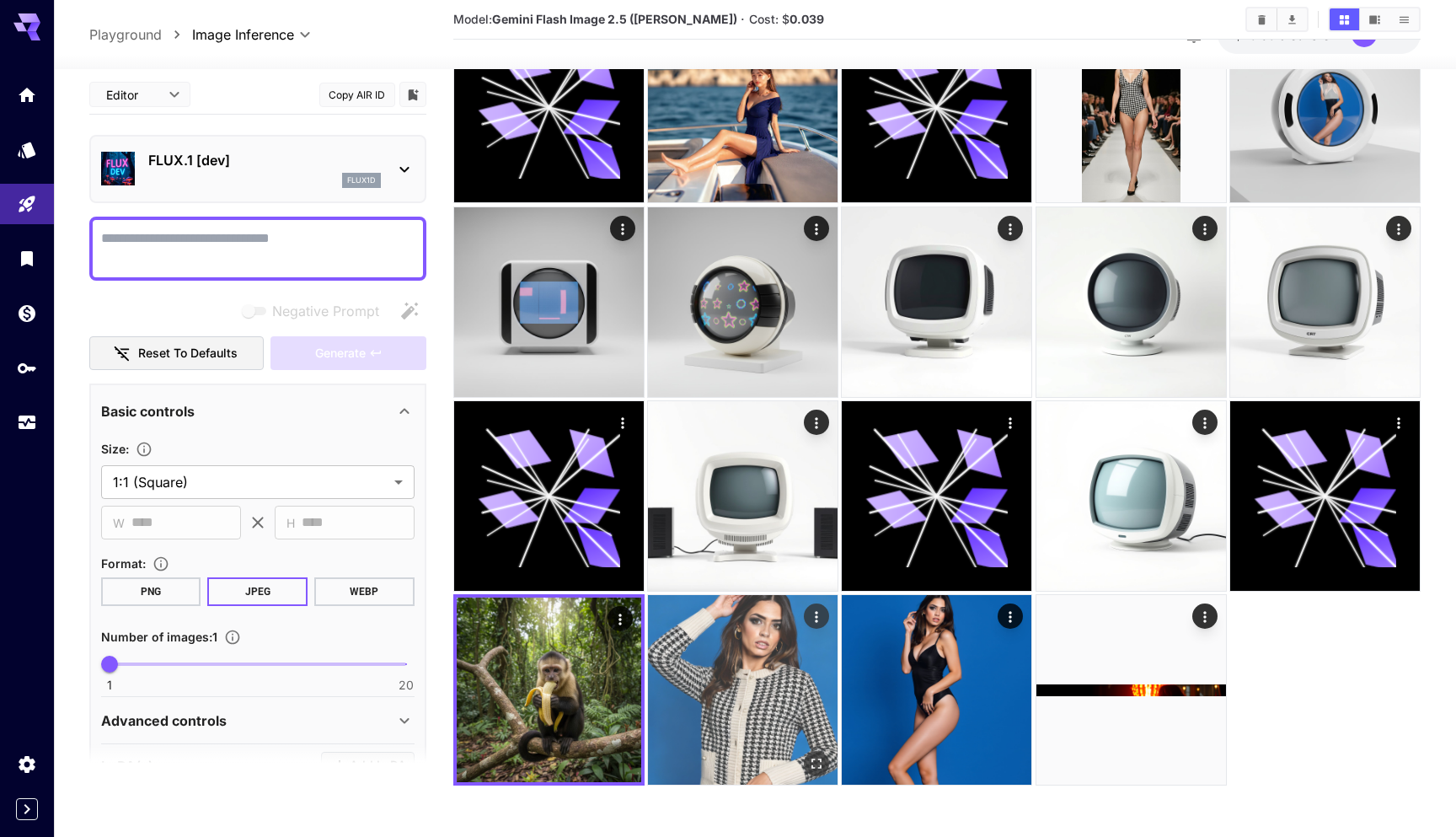
click at [780, 689] on img at bounding box center [743, 690] width 189 height 189
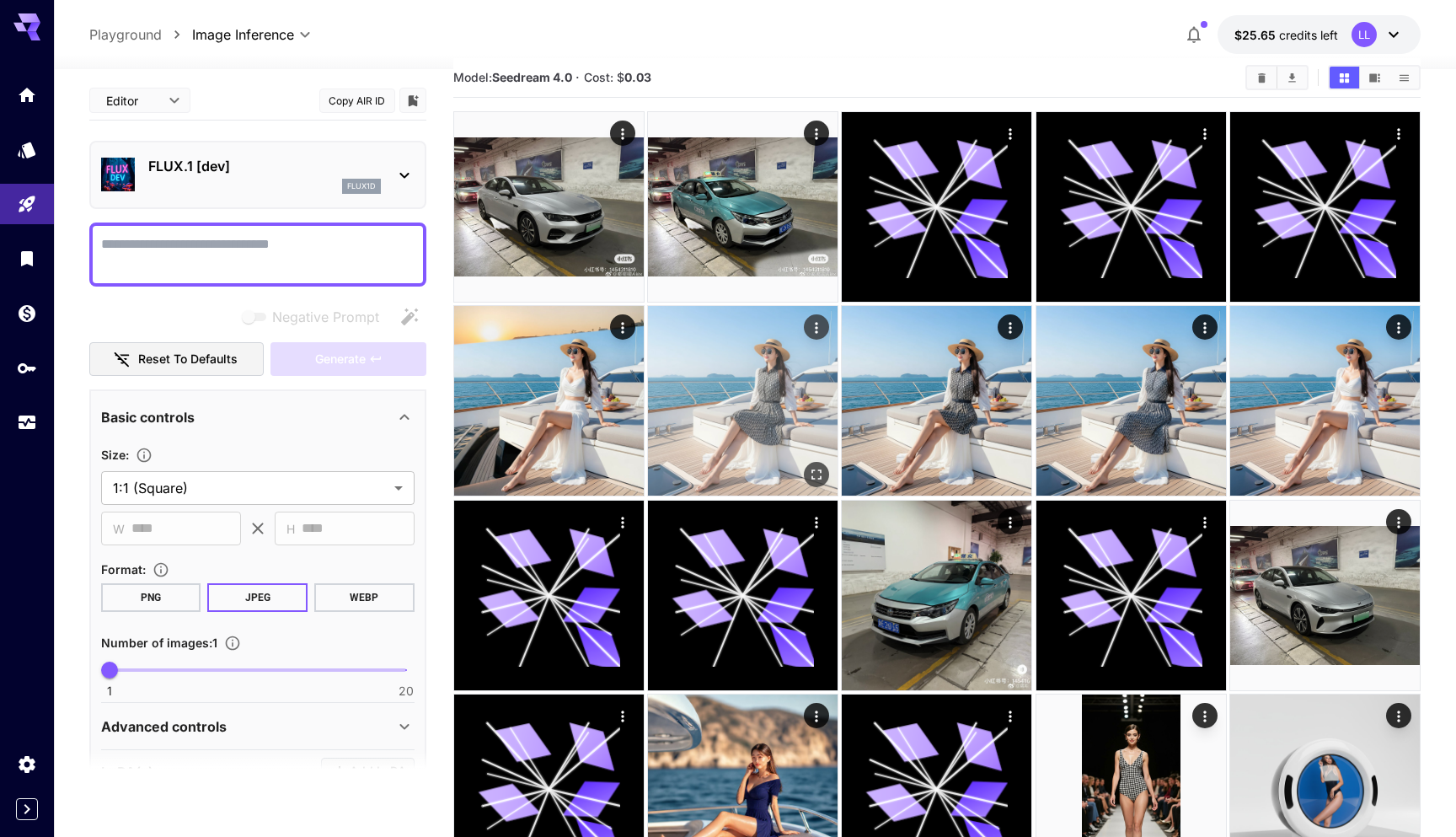
scroll to position [15, 0]
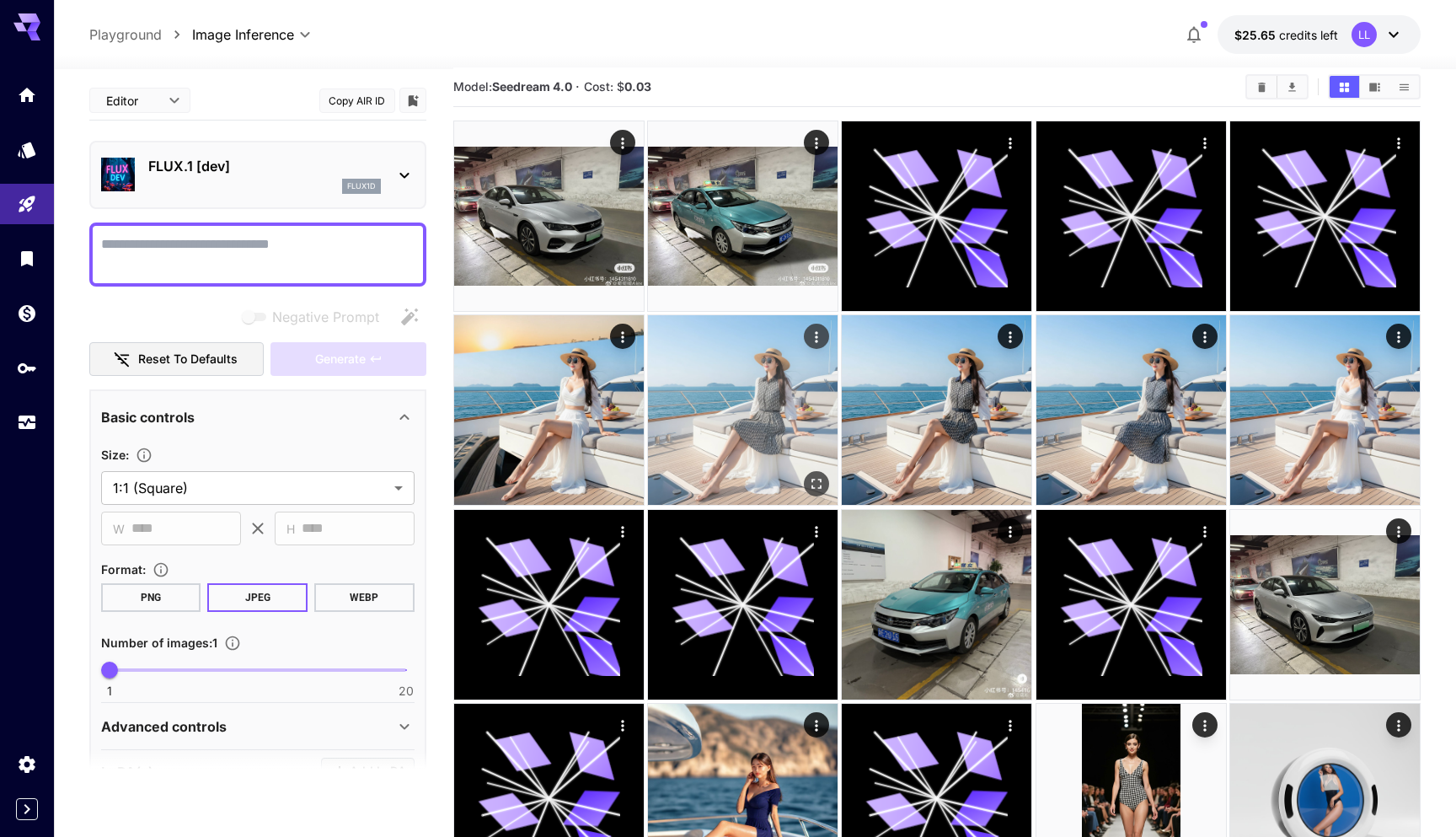
click at [763, 441] on img at bounding box center [743, 410] width 189 height 189
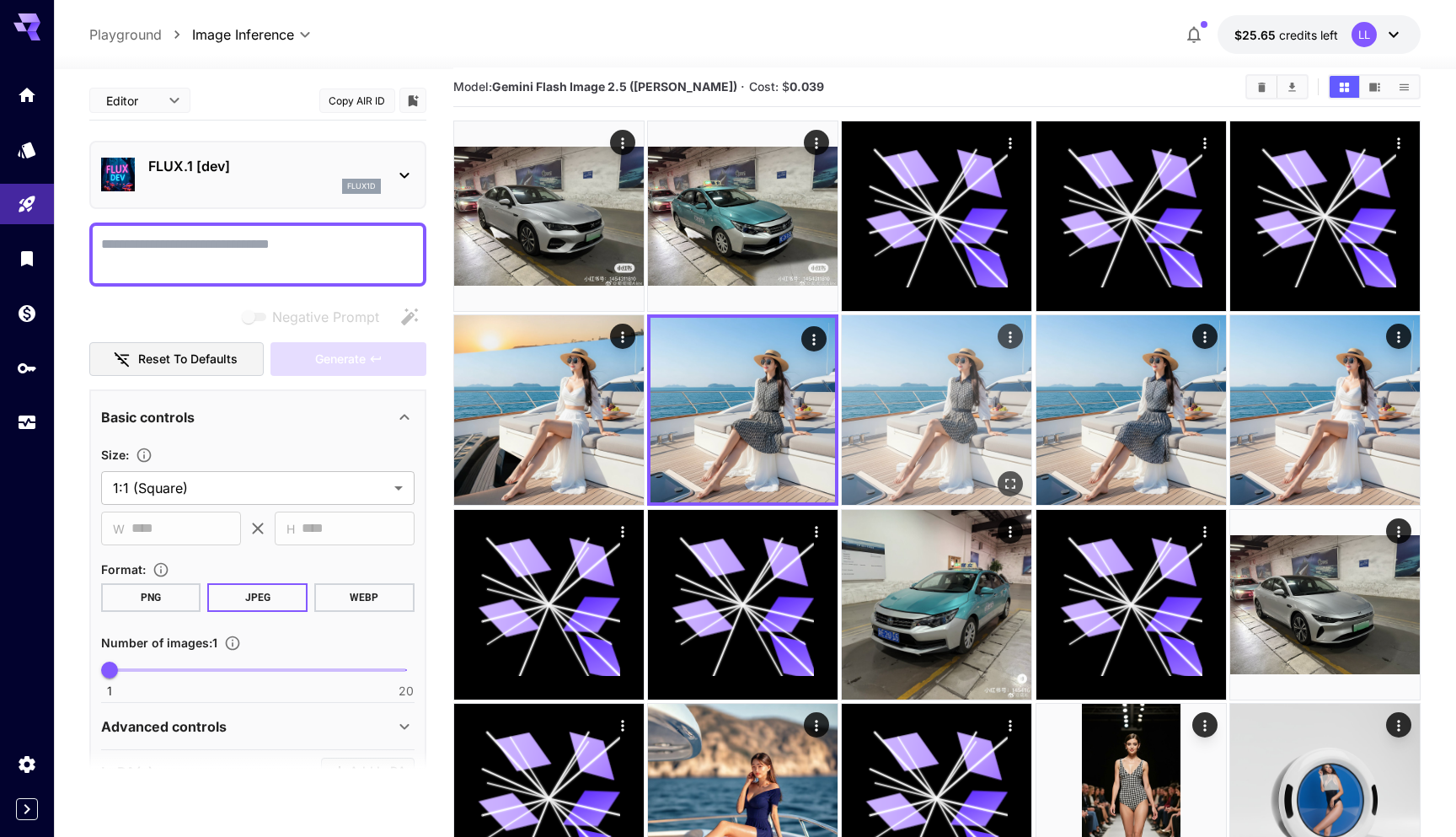
click at [919, 413] on img at bounding box center [936, 410] width 189 height 189
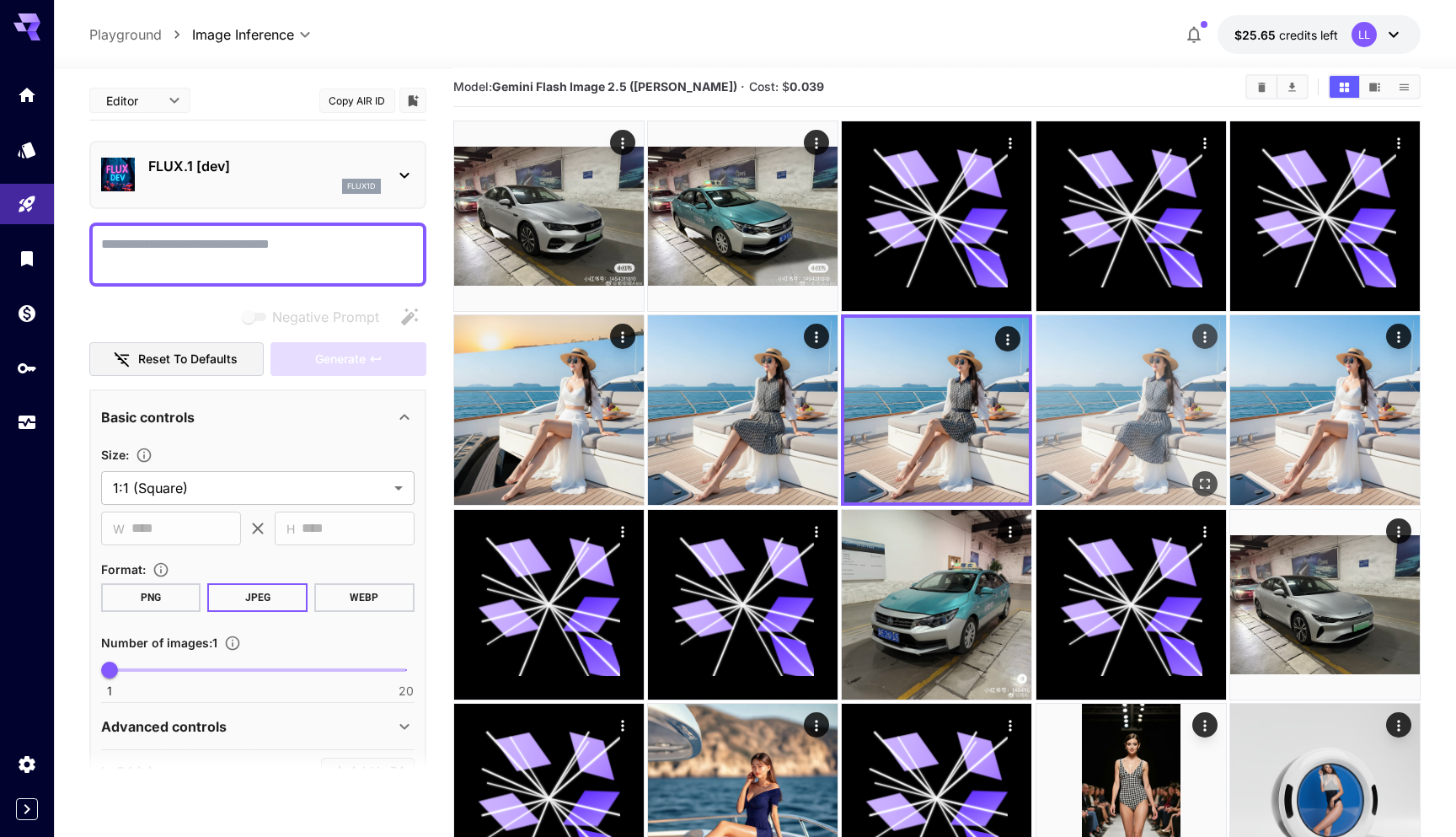
click at [1082, 418] on img at bounding box center [1131, 410] width 189 height 189
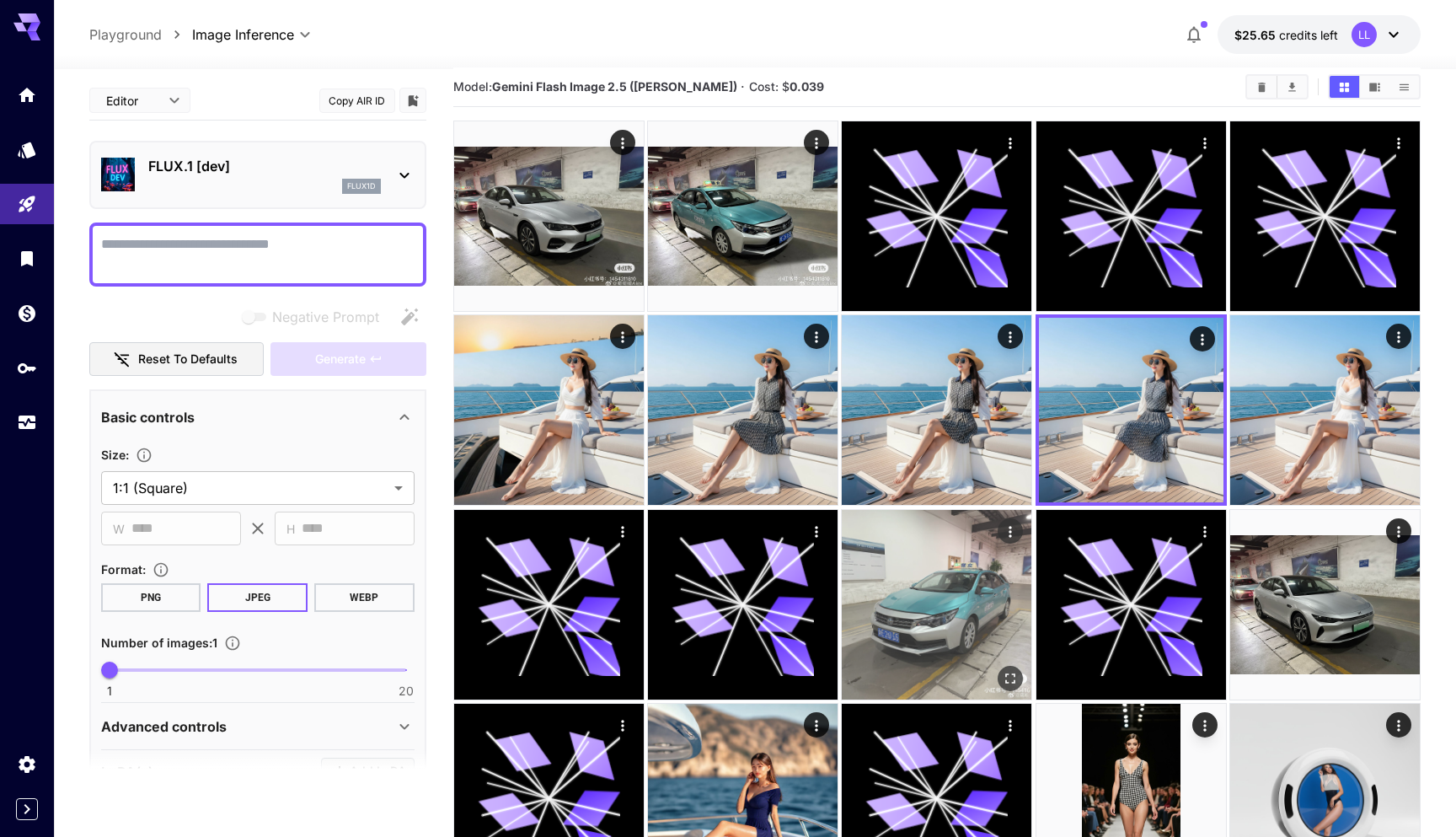
click at [935, 580] on img at bounding box center [936, 604] width 189 height 189
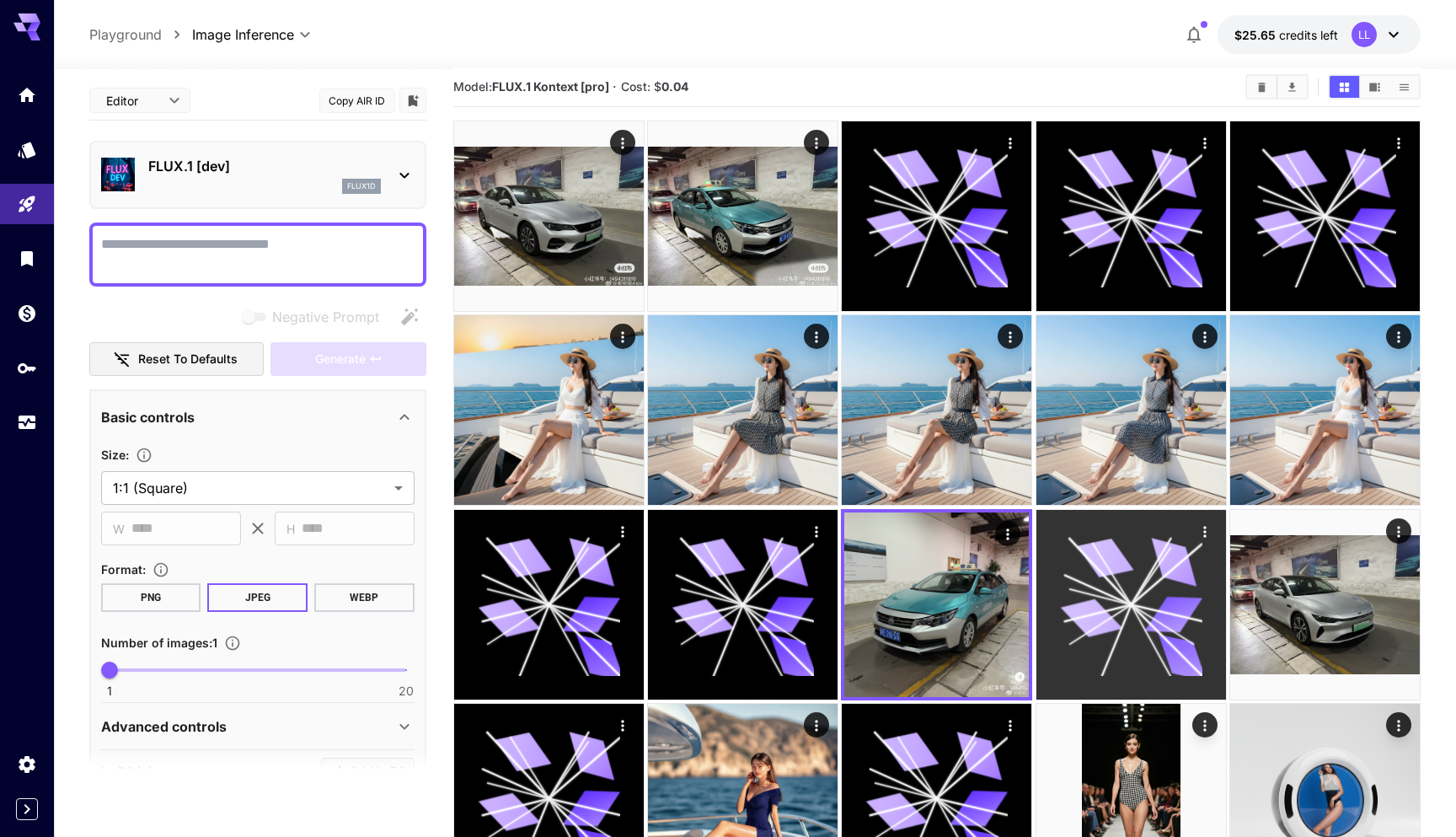
click at [1086, 601] on icon at bounding box center [1131, 604] width 142 height 142
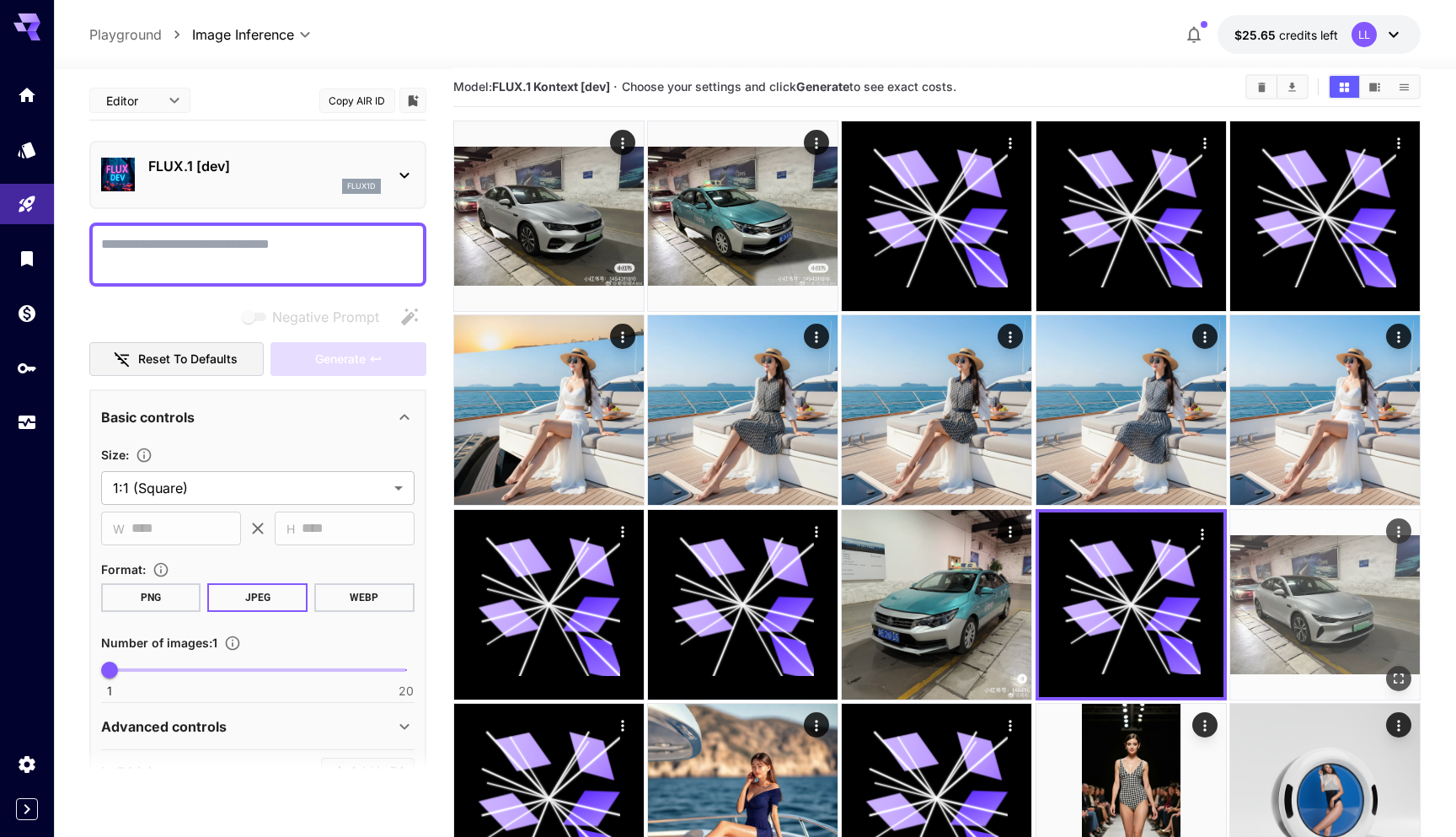
click at [1286, 606] on img at bounding box center [1325, 604] width 189 height 189
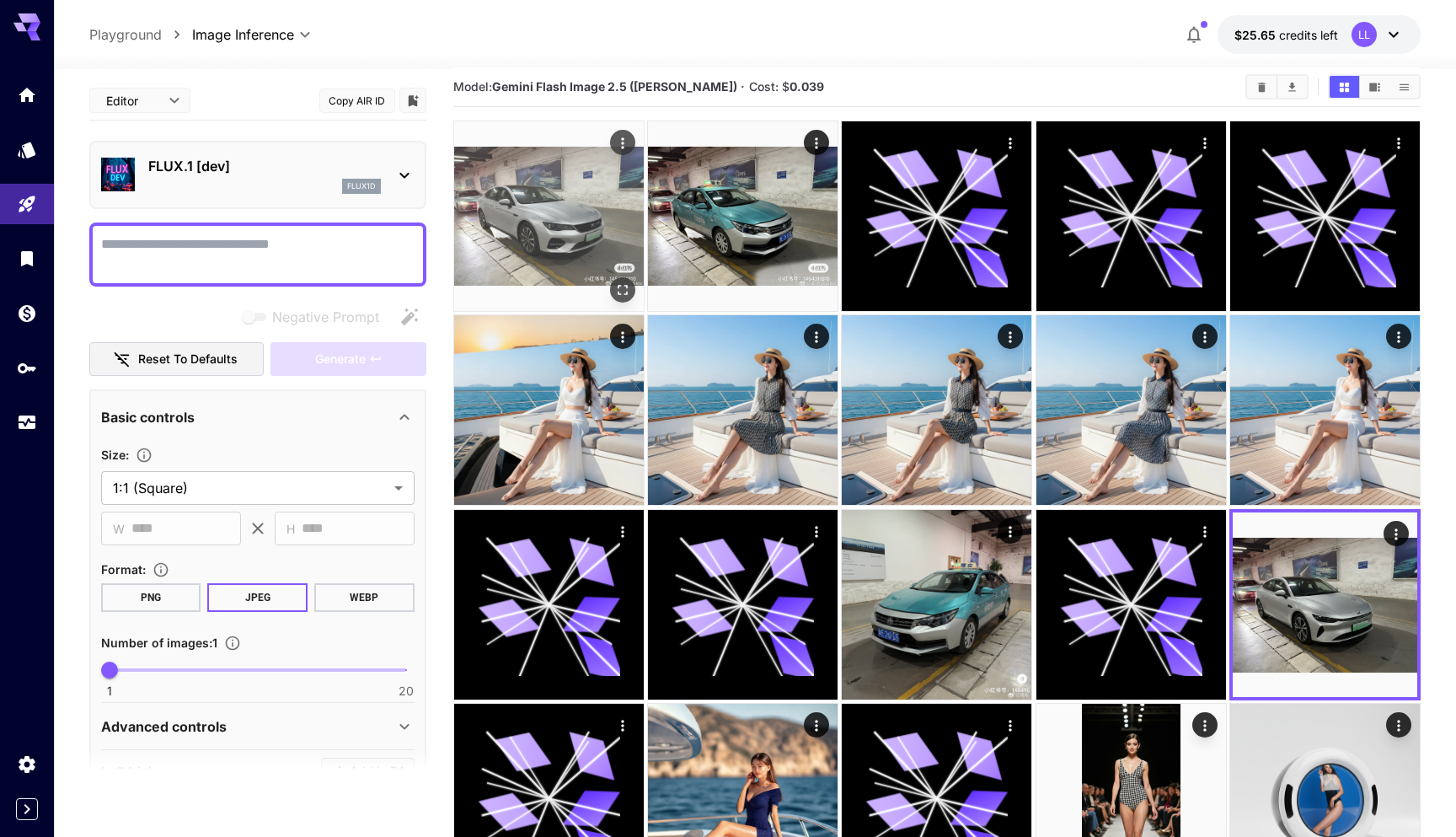
click at [539, 167] on img at bounding box center [548, 216] width 189 height 189
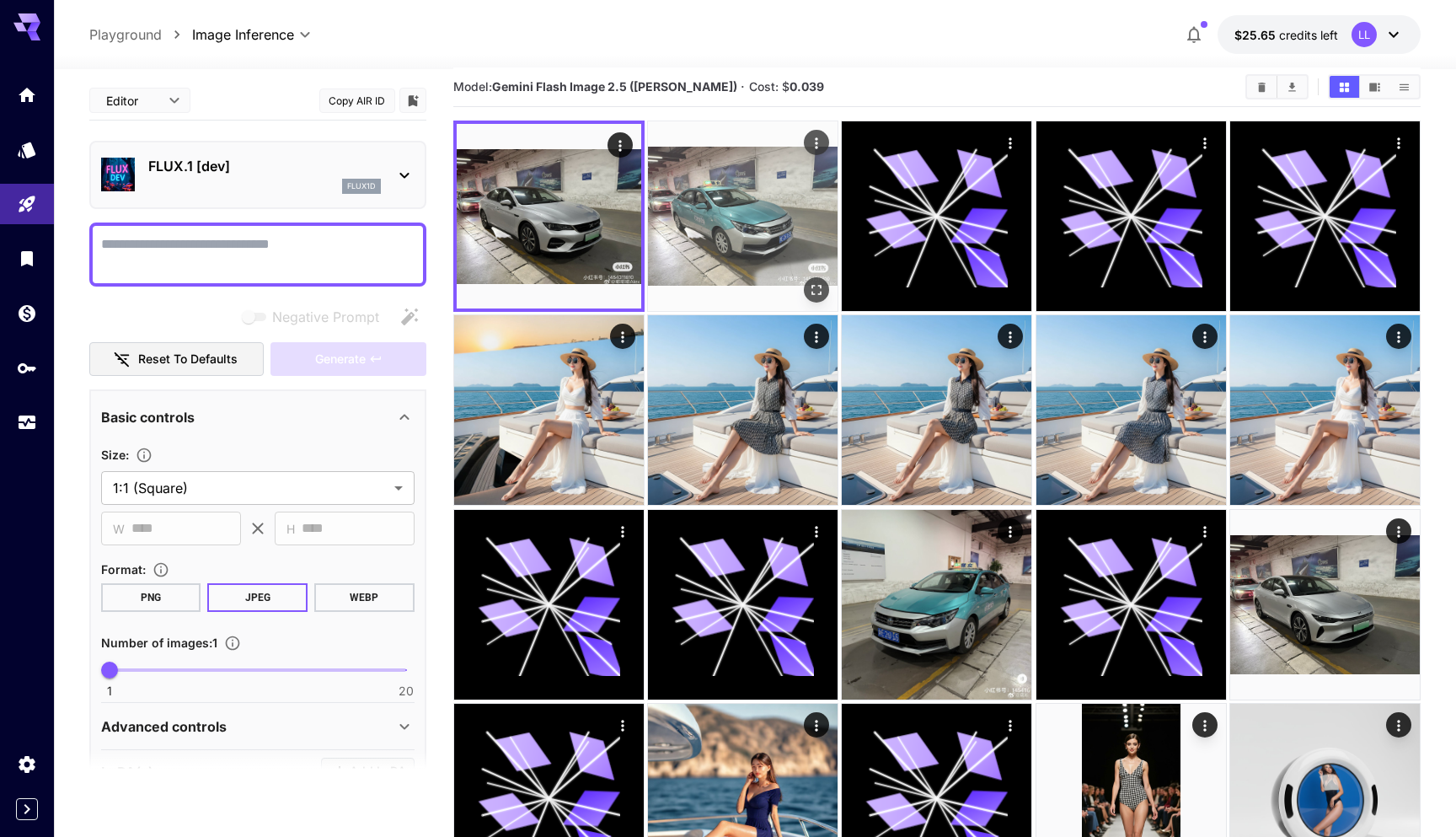
click at [744, 239] on img at bounding box center [743, 216] width 189 height 189
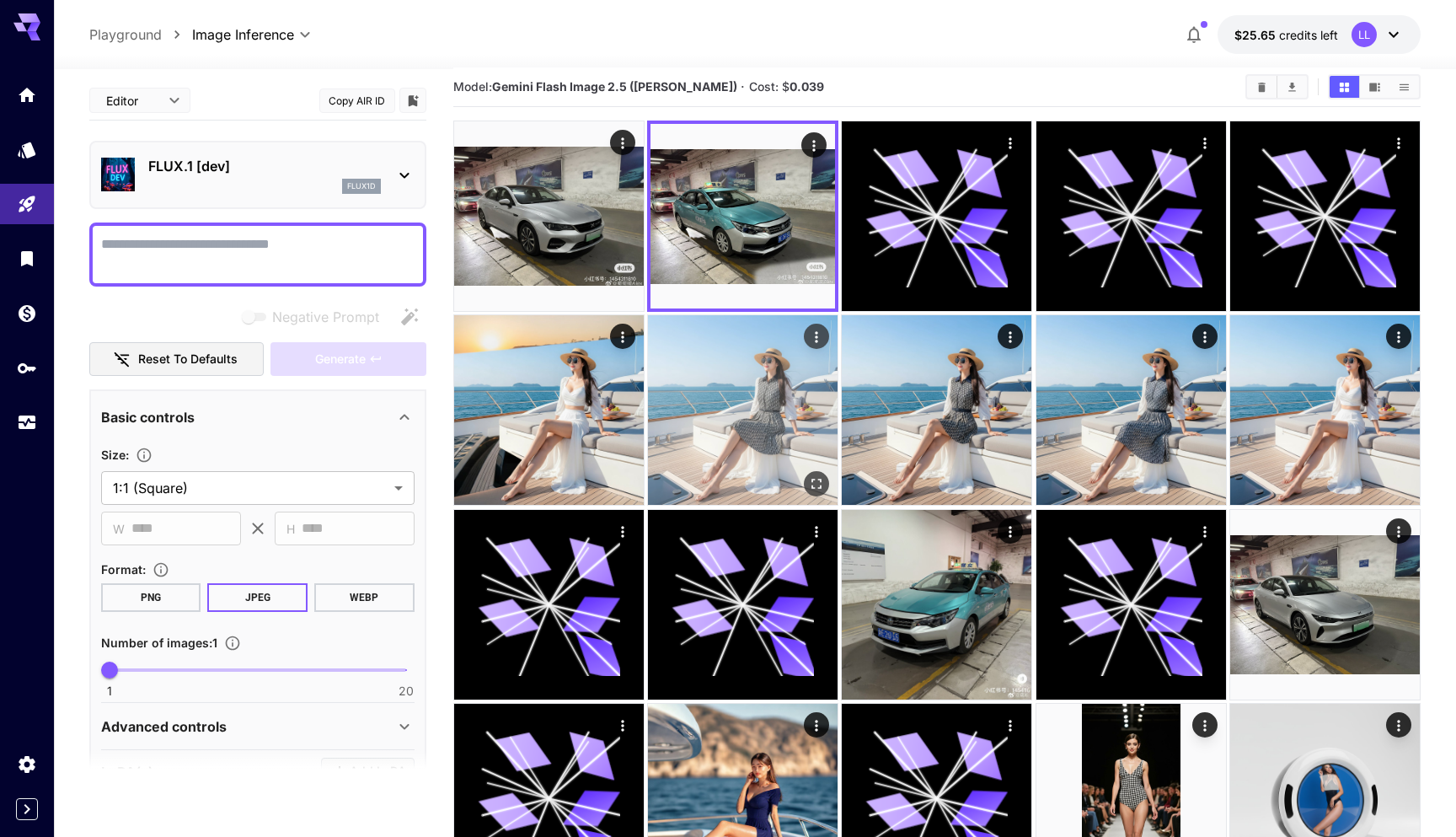
click at [752, 399] on img at bounding box center [743, 410] width 189 height 189
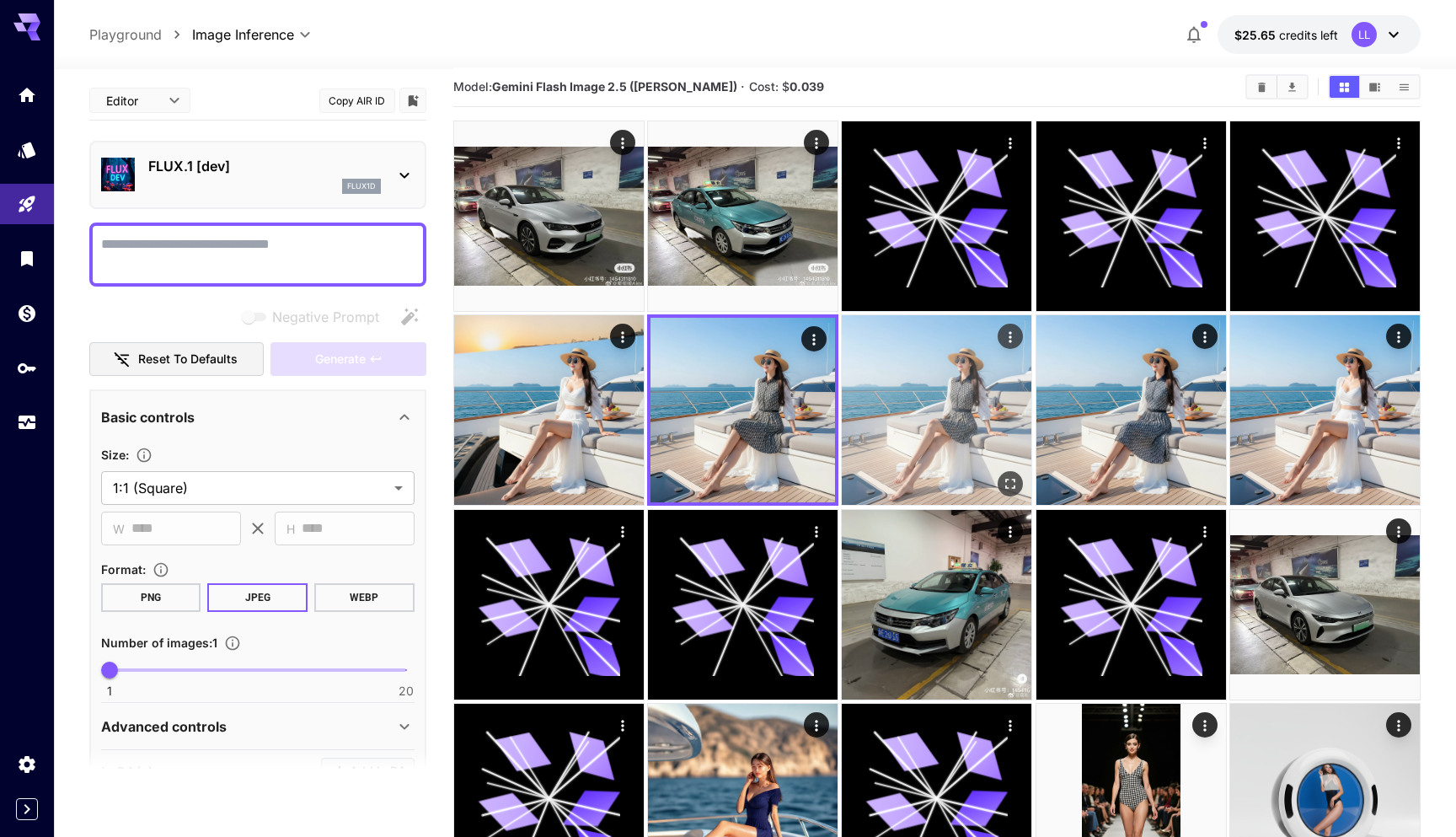
click at [909, 396] on img at bounding box center [936, 410] width 189 height 189
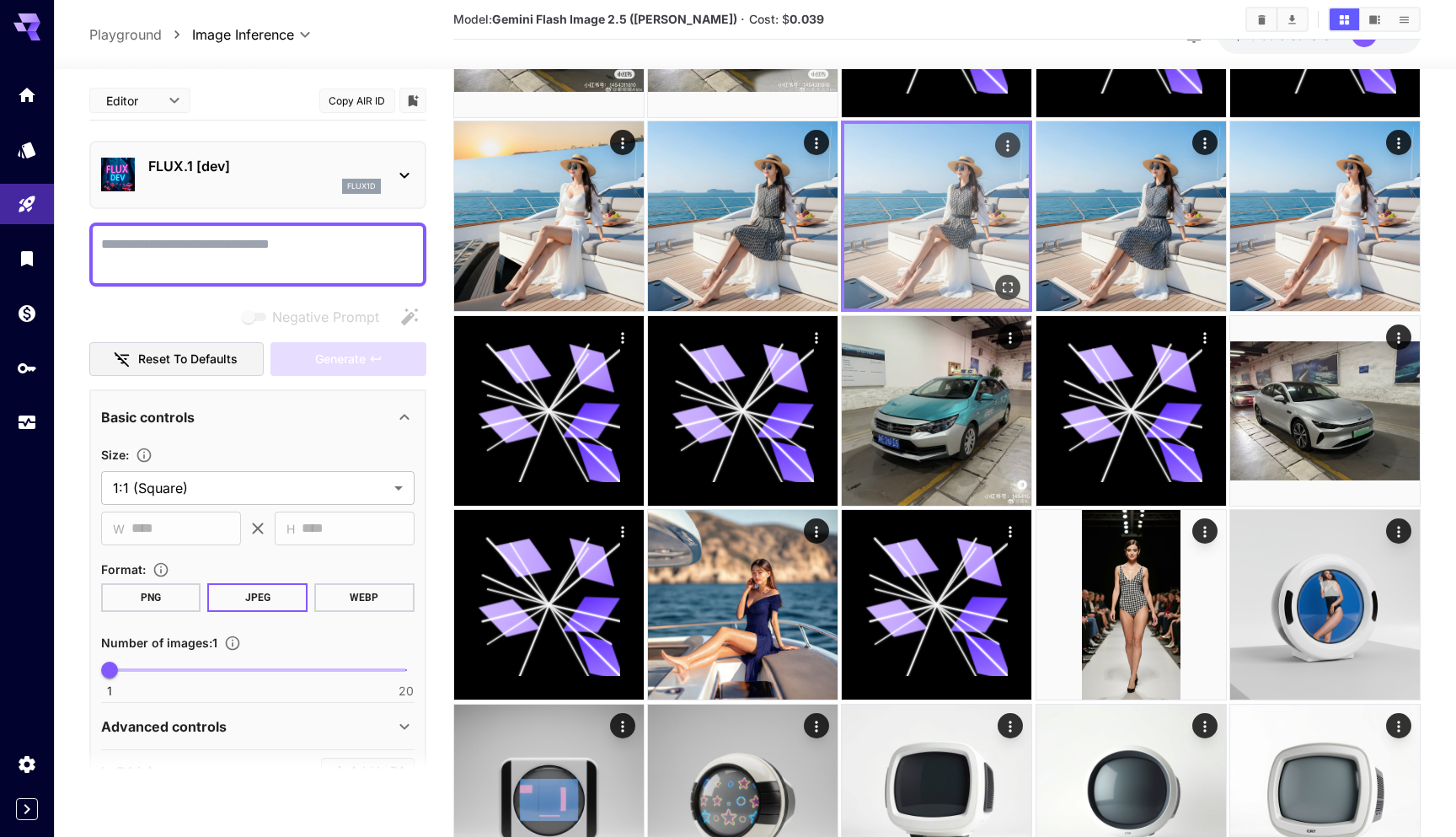
scroll to position [203, 0]
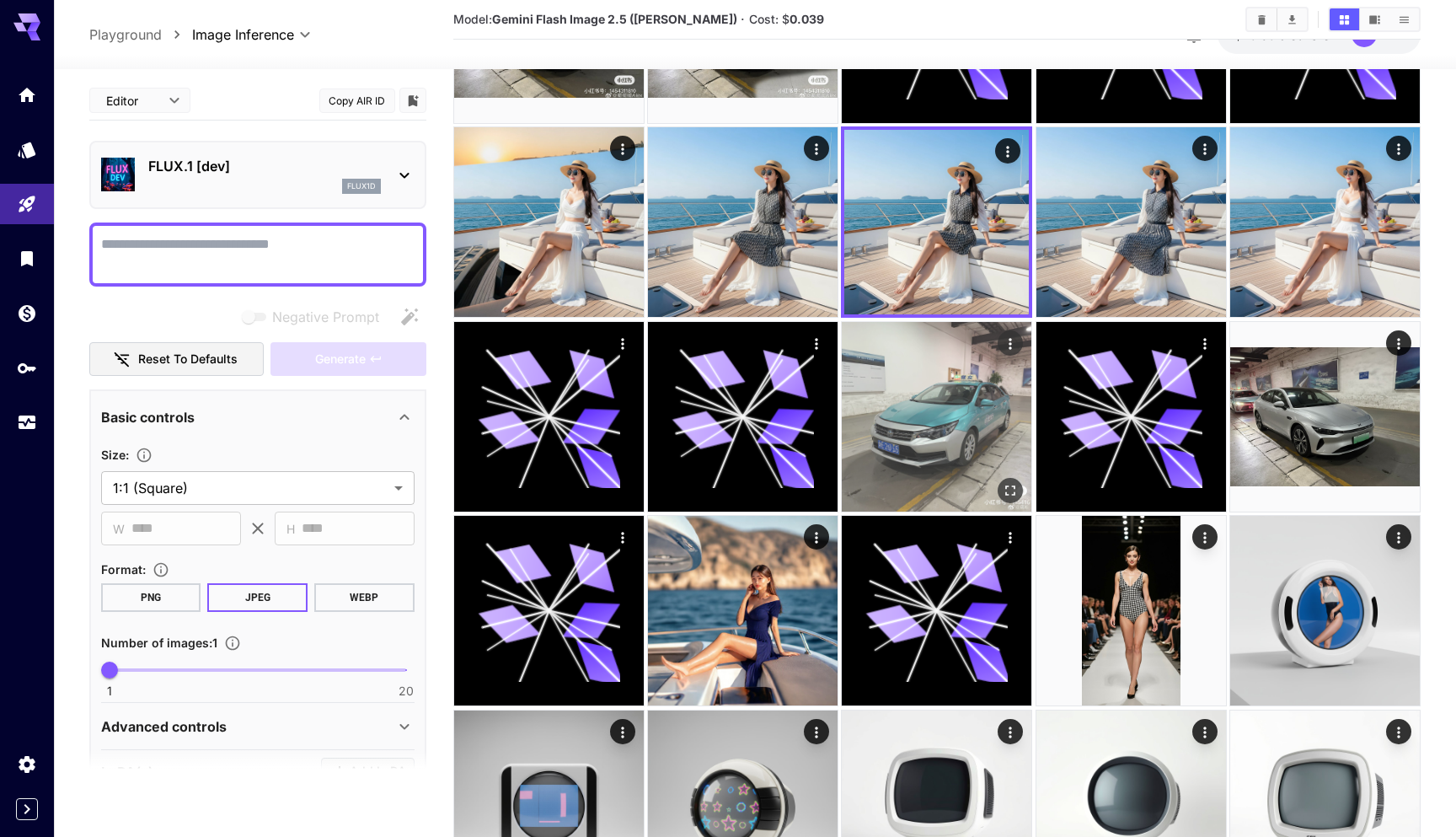
click at [915, 404] on img at bounding box center [936, 417] width 189 height 189
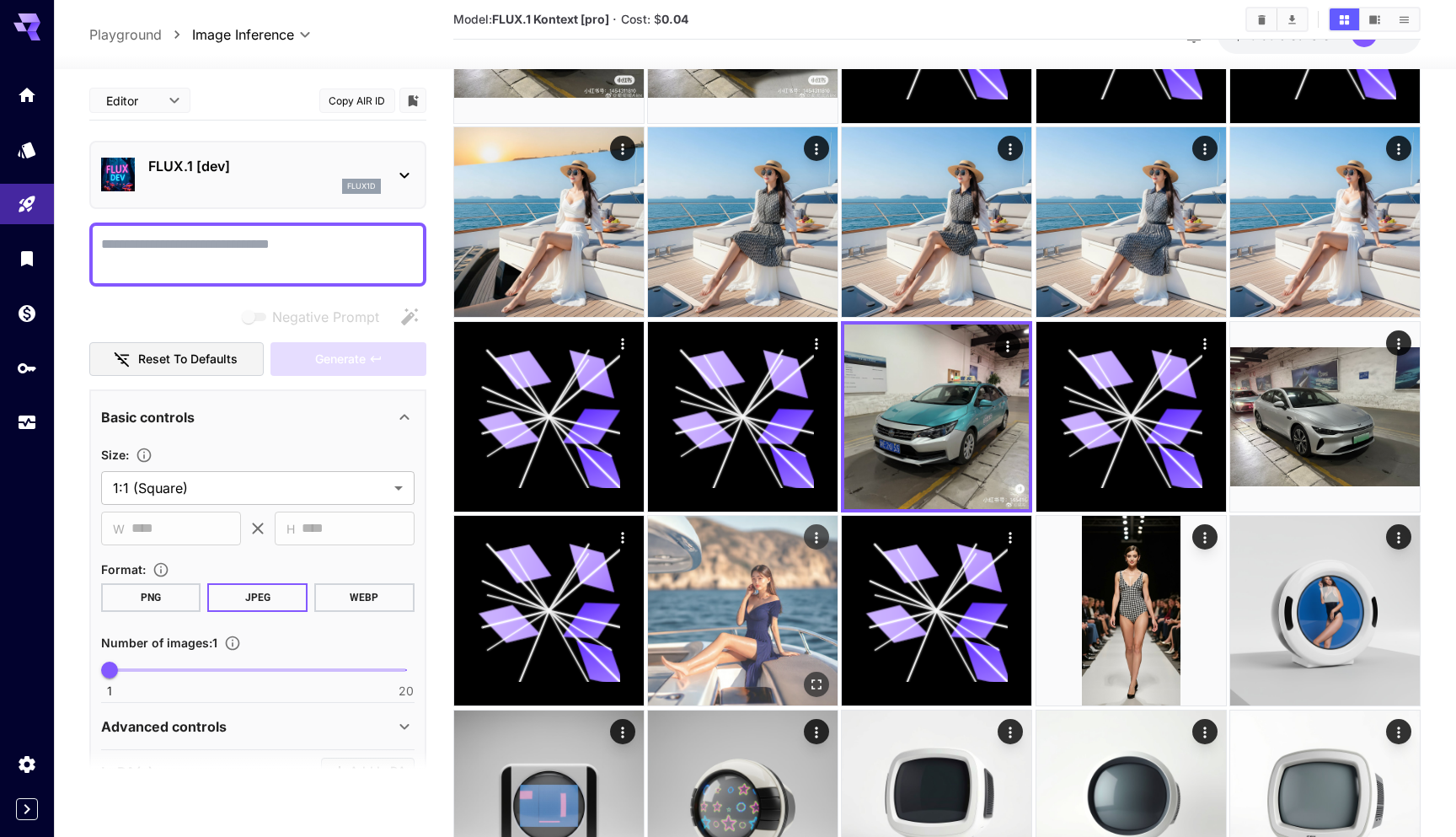
click at [770, 596] on img at bounding box center [743, 610] width 189 height 189
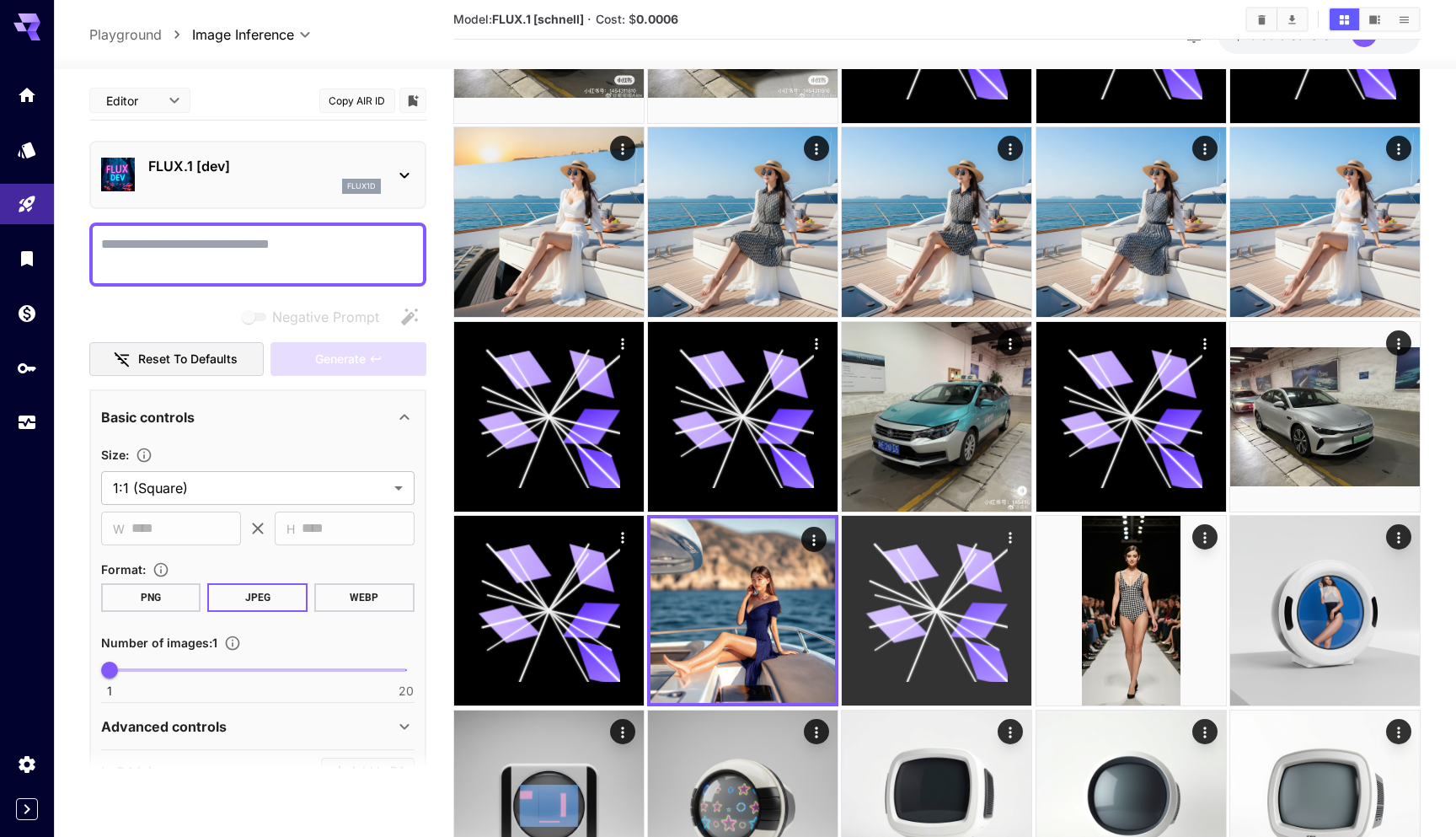
scroll to position [209, 0]
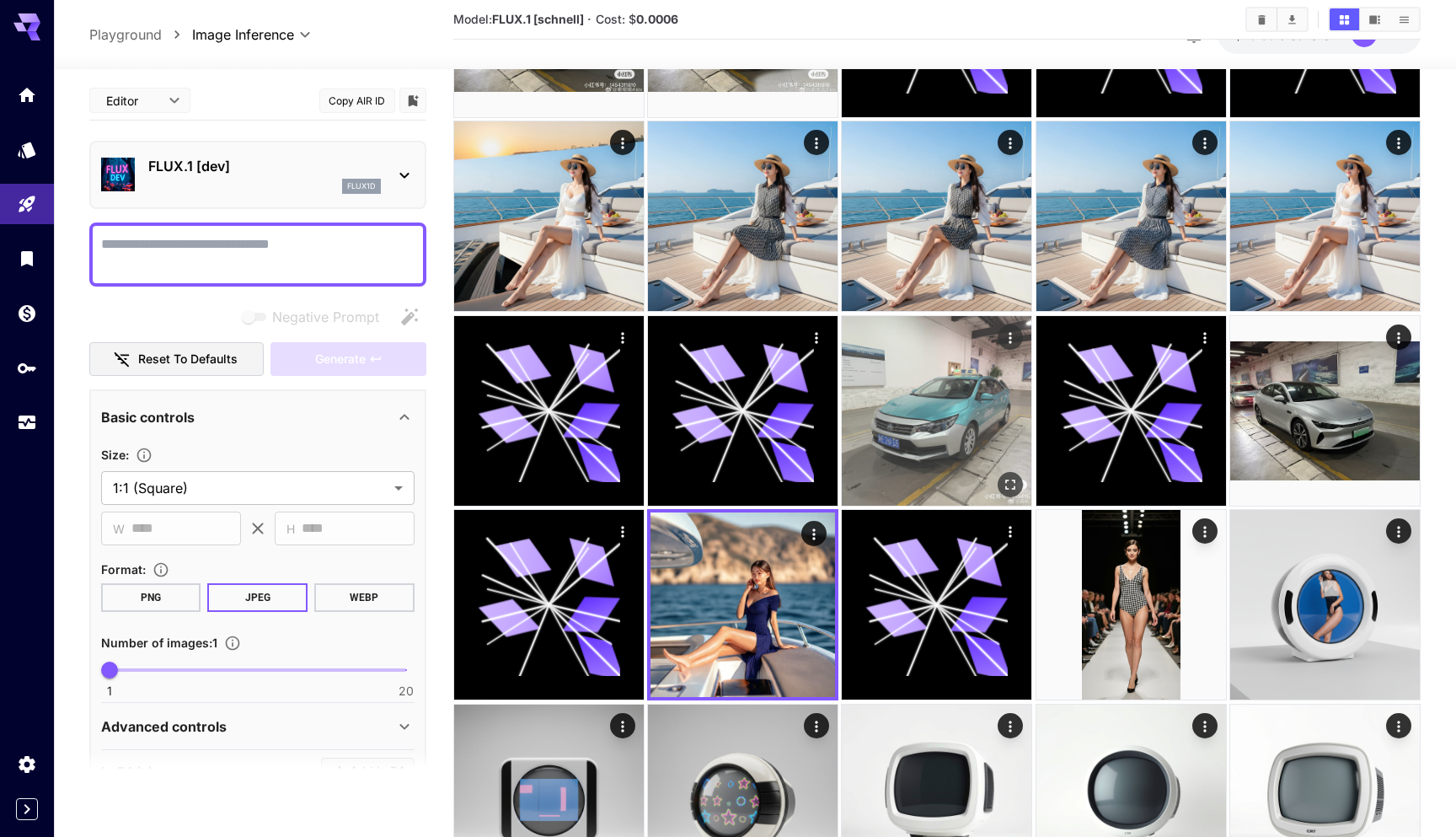
click at [913, 389] on img at bounding box center [936, 411] width 189 height 189
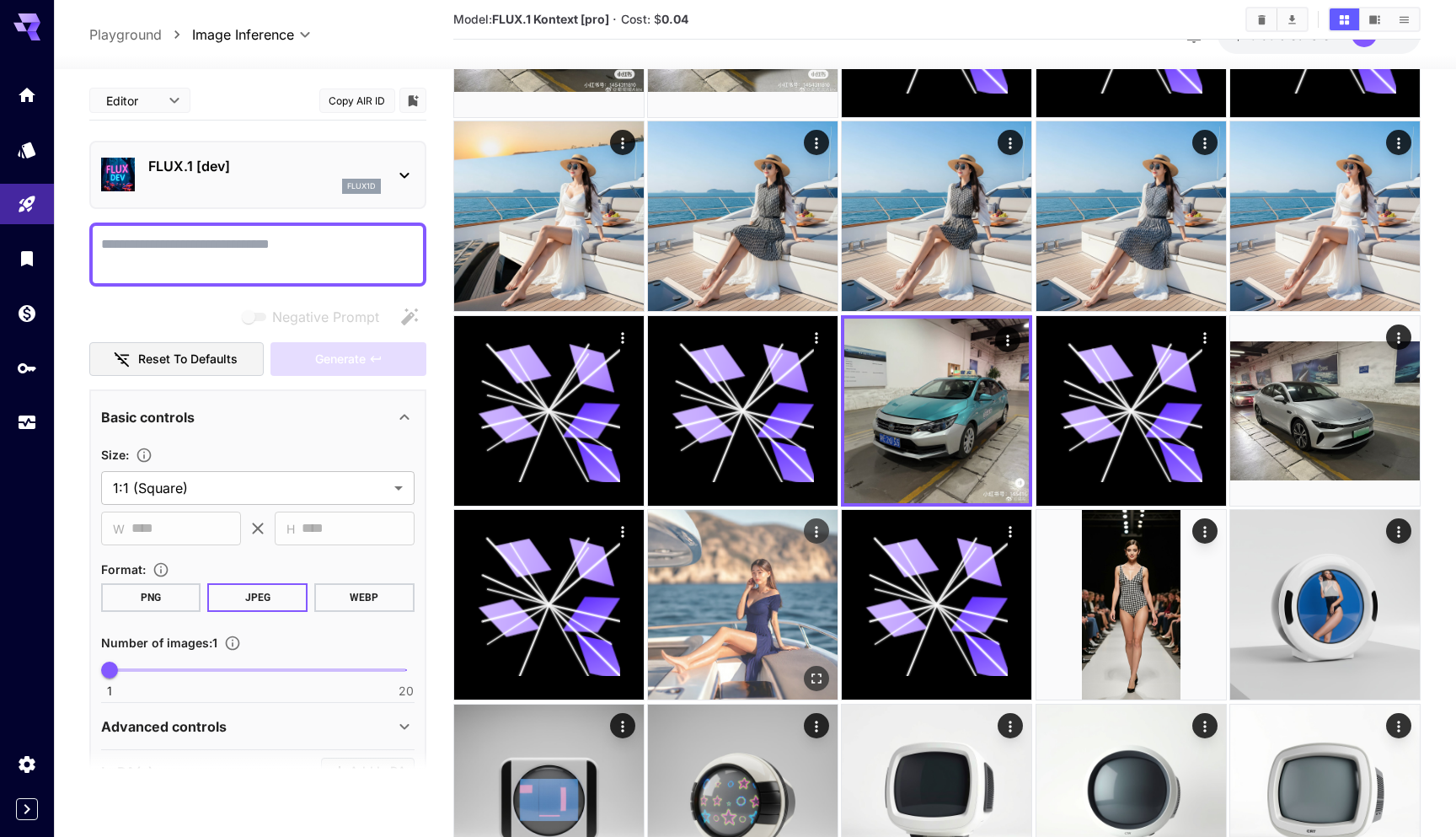
click at [755, 581] on img at bounding box center [743, 604] width 189 height 189
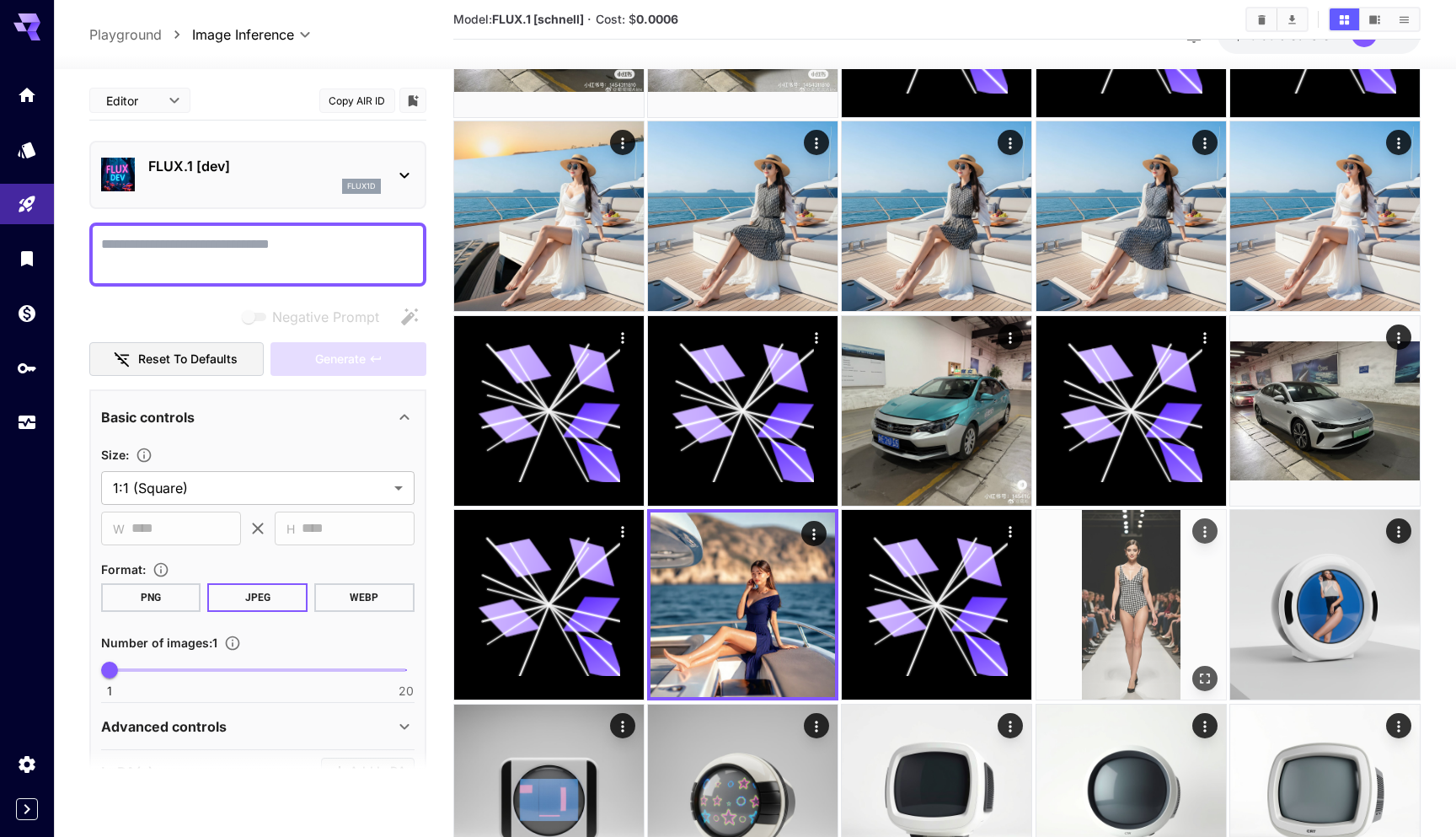
click at [1113, 595] on img at bounding box center [1131, 604] width 189 height 189
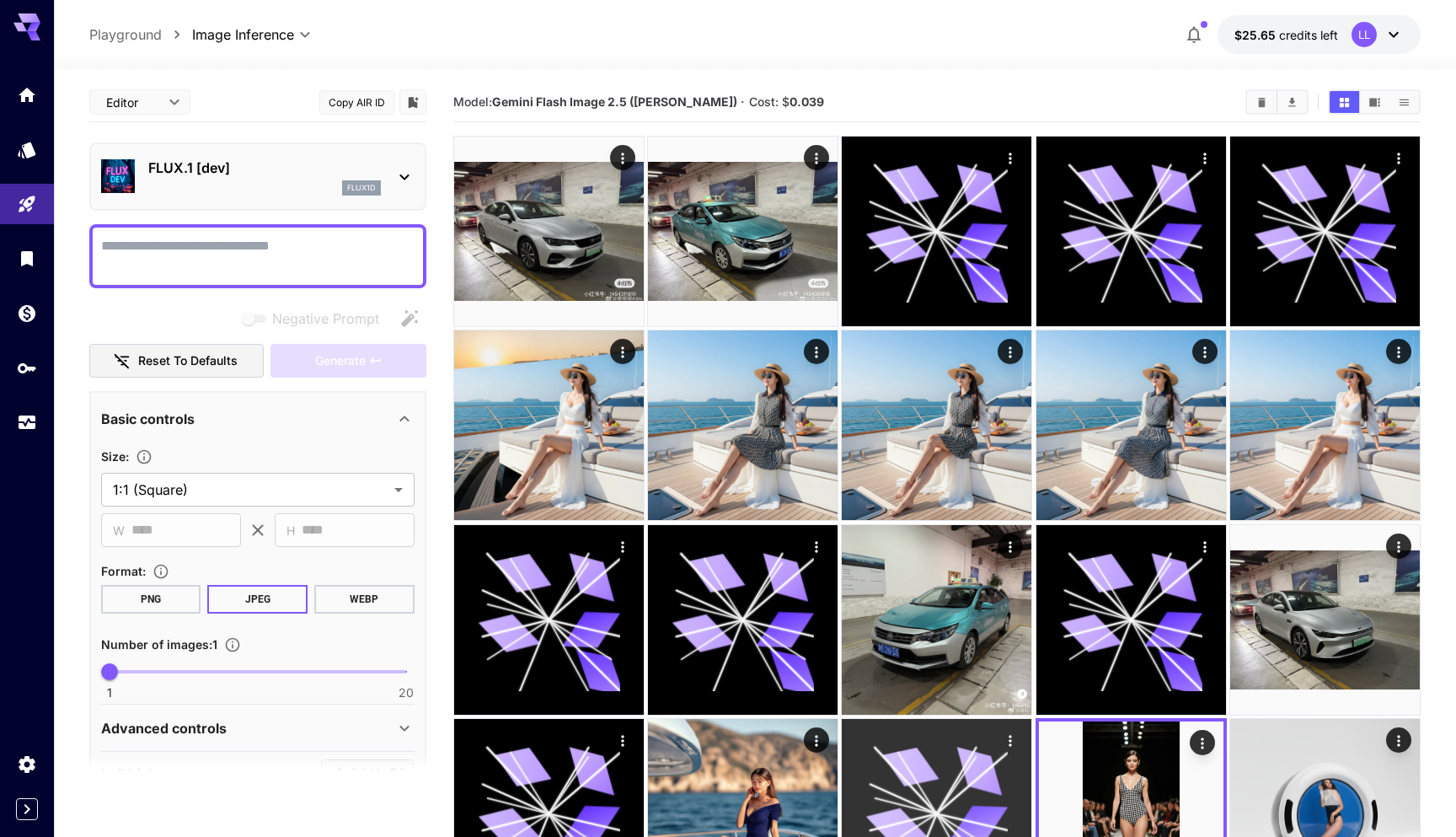
scroll to position [0, 0]
